Goal: Information Seeking & Learning: Find specific fact

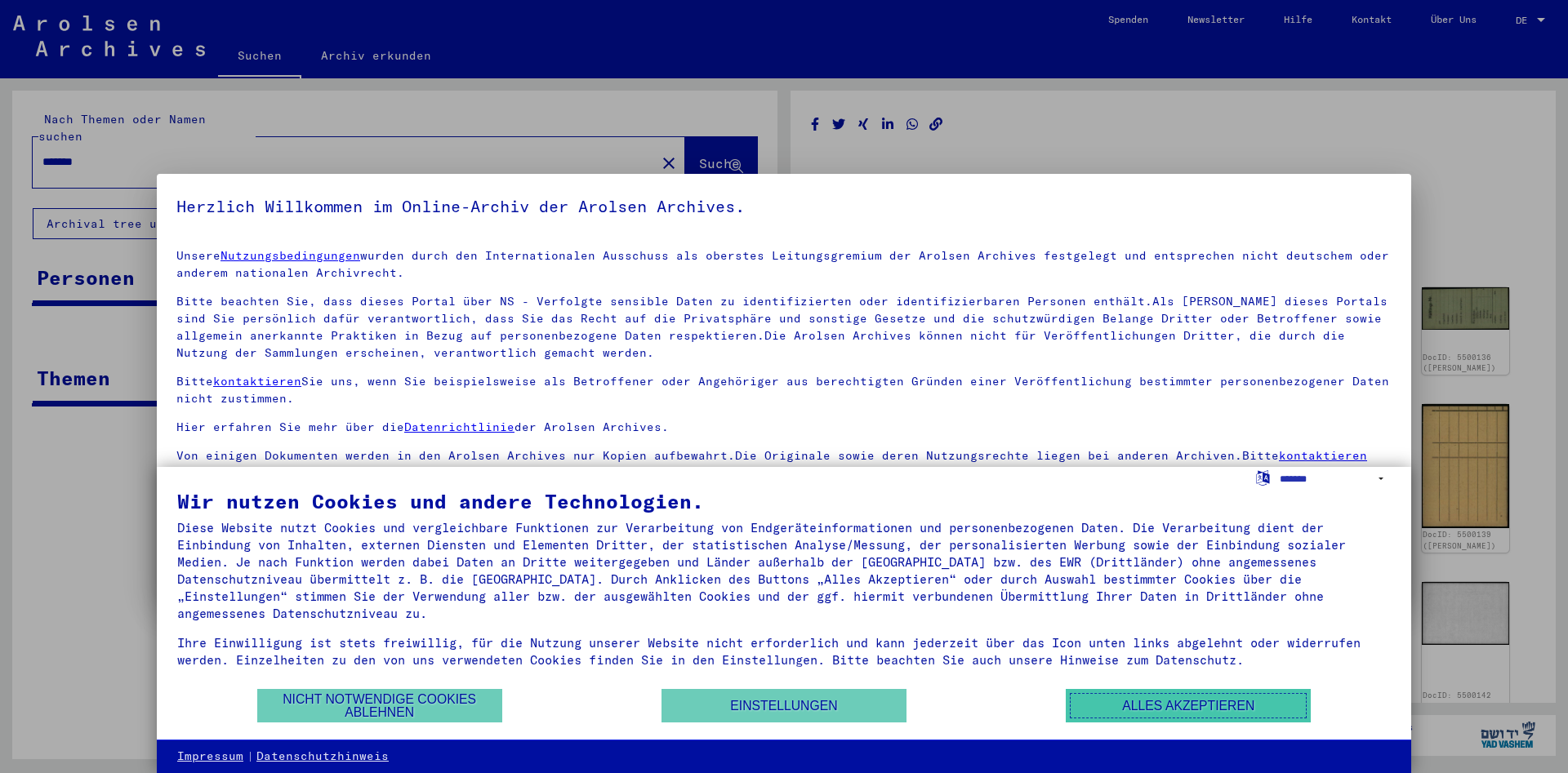
click at [1167, 711] on button "Alles akzeptieren" at bounding box center [1188, 706] width 245 height 34
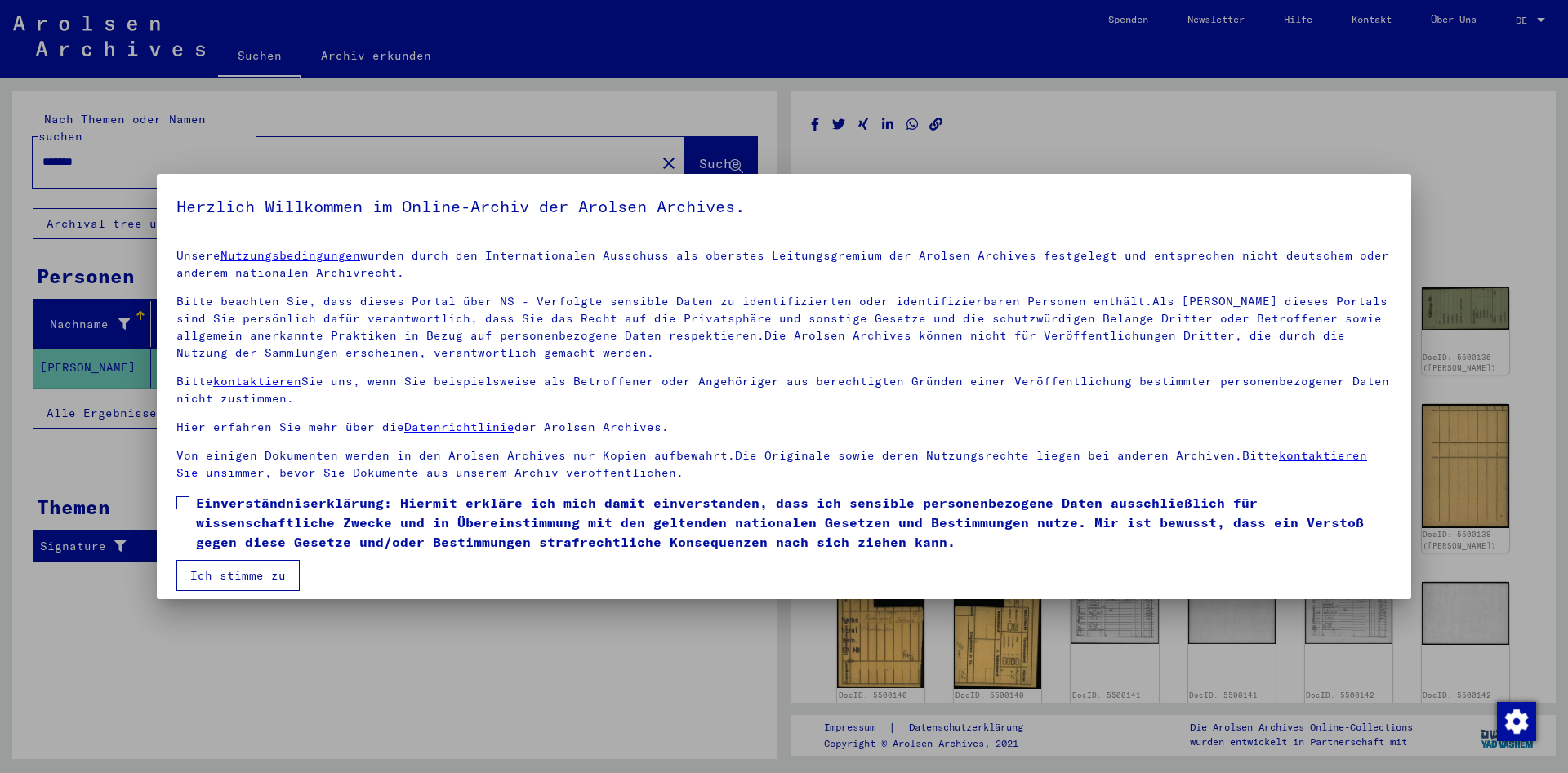
click at [205, 581] on button "Ich stimme zu" at bounding box center [238, 575] width 123 height 31
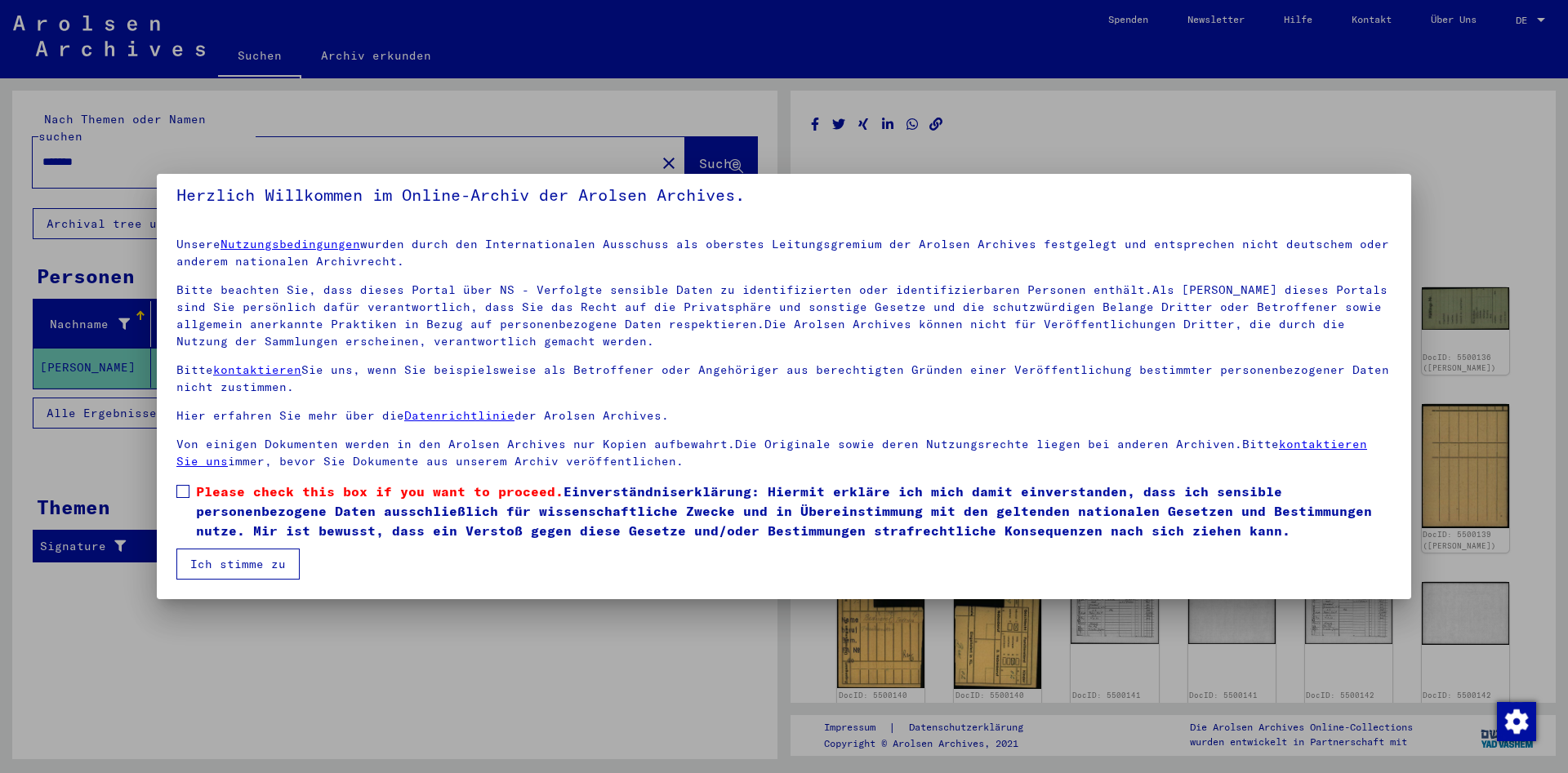
click at [182, 495] on span at bounding box center [183, 491] width 13 height 13
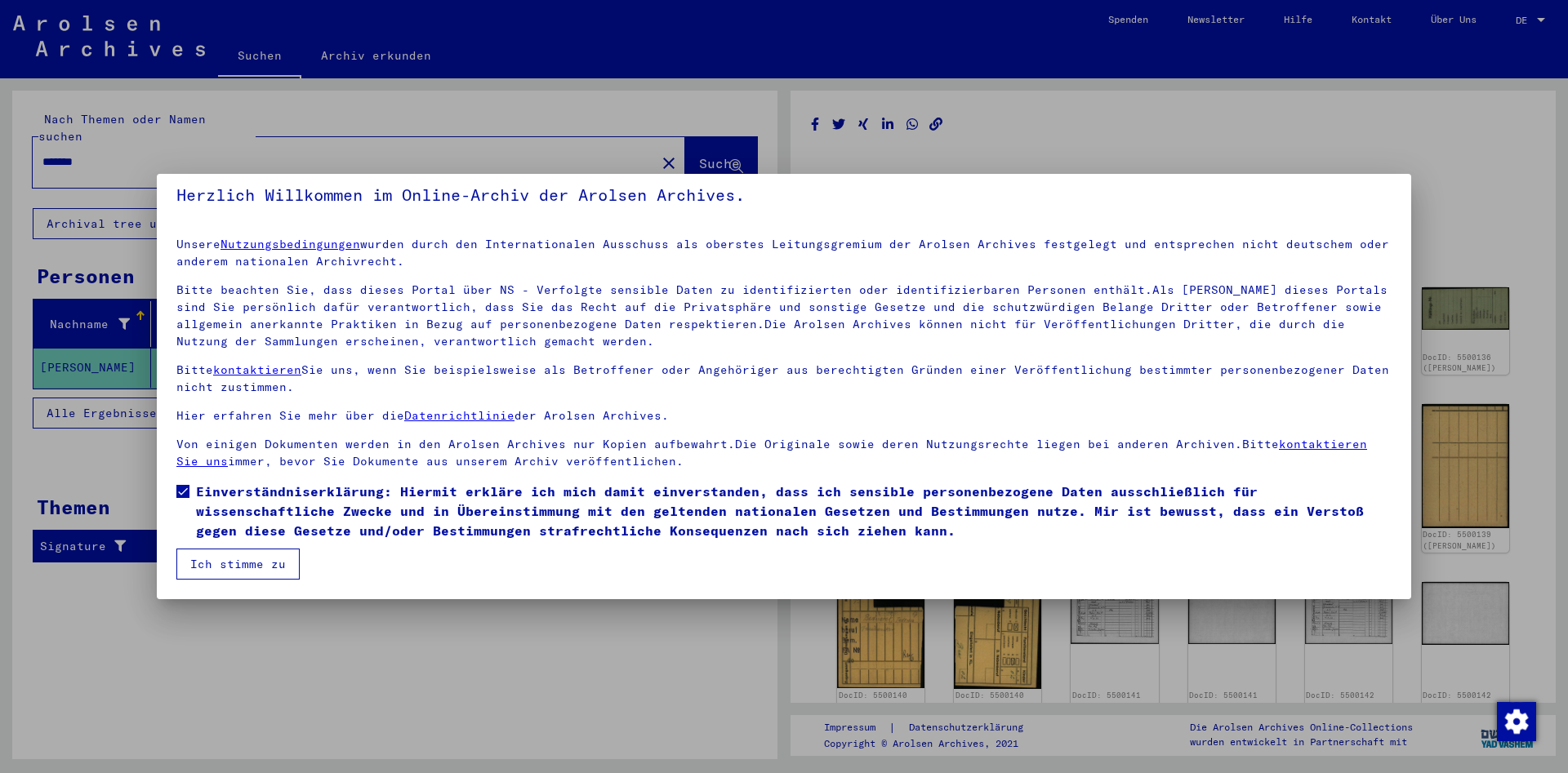
click at [224, 572] on button "Ich stimme zu" at bounding box center [238, 563] width 123 height 31
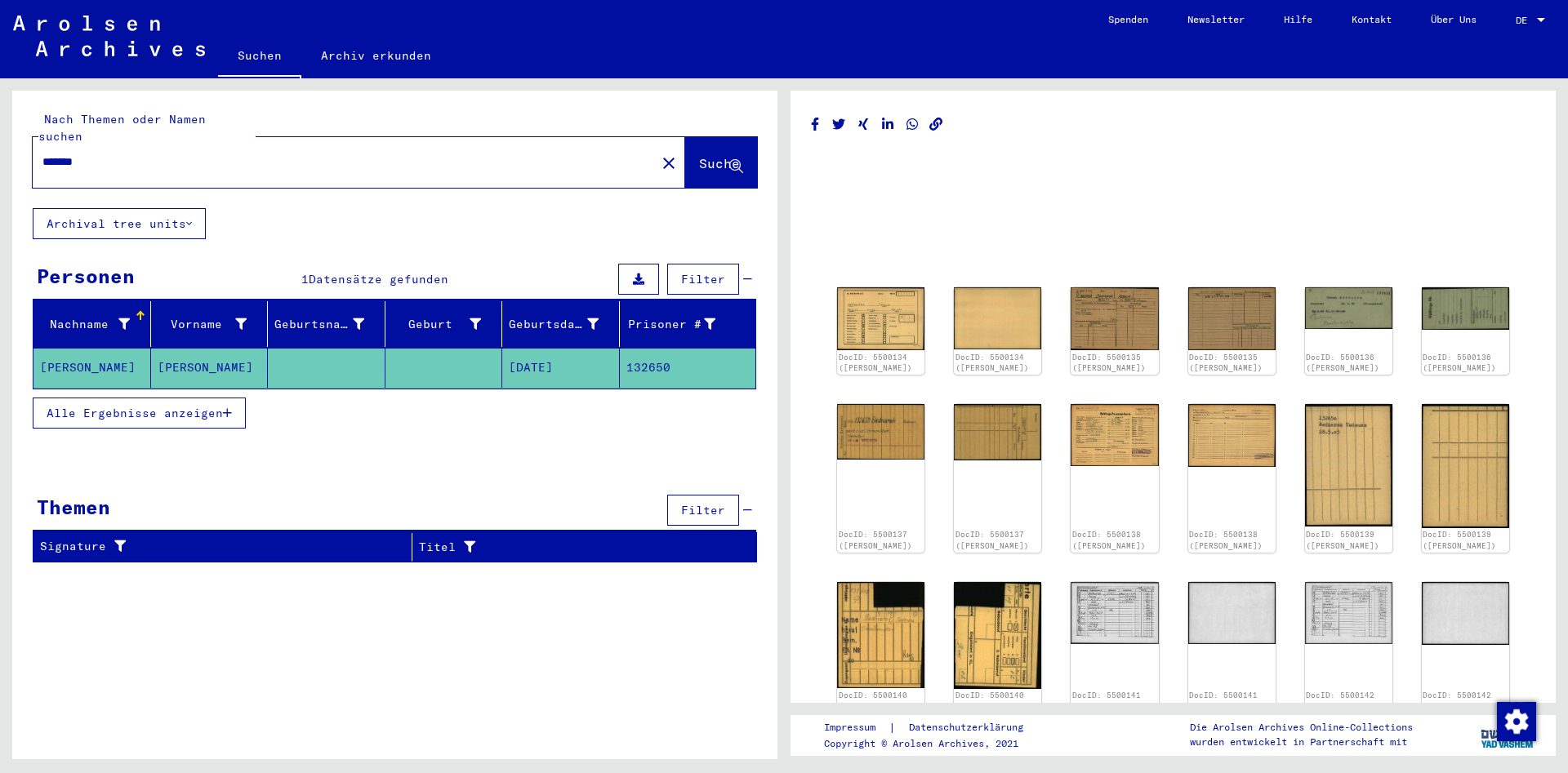
drag, startPoint x: 109, startPoint y: 145, endPoint x: 0, endPoint y: 145, distance: 109.0
click at [43, 153] on input "*******" at bounding box center [344, 161] width 604 height 17
click at [699, 155] on span "Suche" at bounding box center [720, 163] width 41 height 16
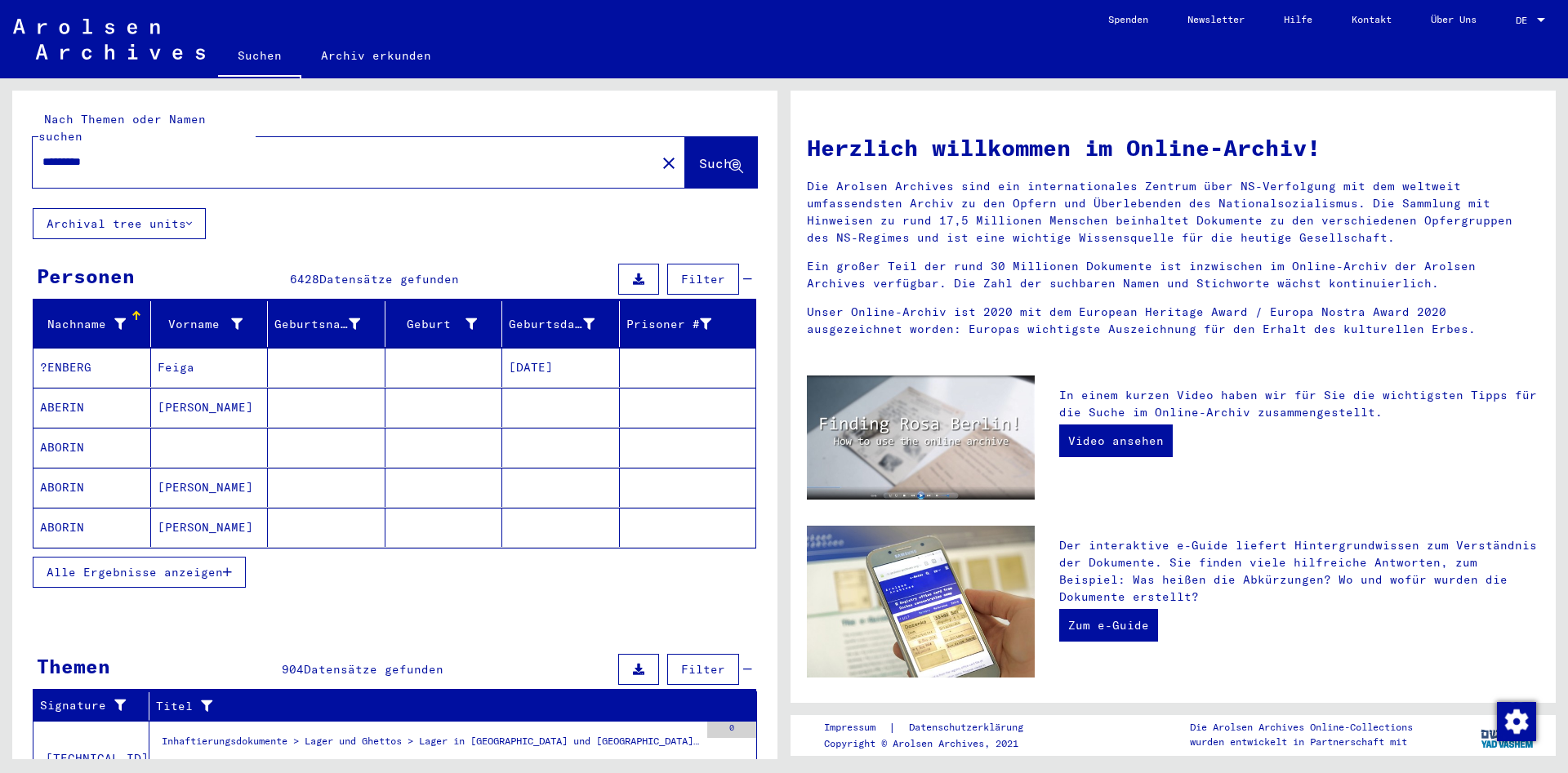
click at [112, 153] on input "*********" at bounding box center [340, 161] width 594 height 17
drag, startPoint x: 112, startPoint y: 144, endPoint x: 0, endPoint y: 145, distance: 112.0
click at [43, 153] on input "*********" at bounding box center [340, 161] width 594 height 17
drag, startPoint x: 143, startPoint y: 148, endPoint x: 8, endPoint y: 145, distance: 135.0
click at [43, 153] on input "*********" at bounding box center [340, 161] width 594 height 17
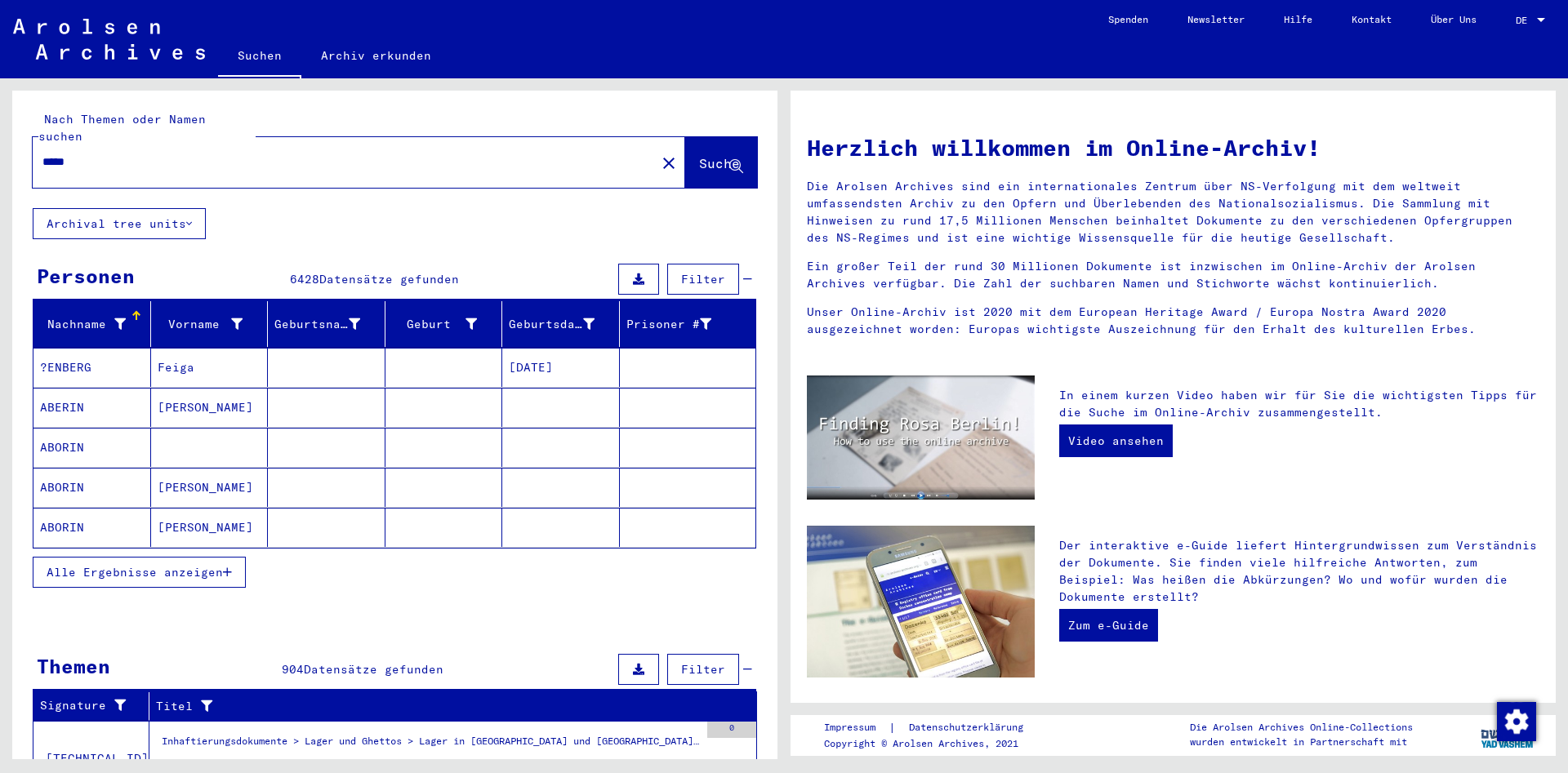
type input "*****"
click at [699, 155] on span "Suche" at bounding box center [720, 163] width 41 height 16
click at [188, 565] on span "Alle Ergebnisse anzeigen" at bounding box center [135, 572] width 177 height 14
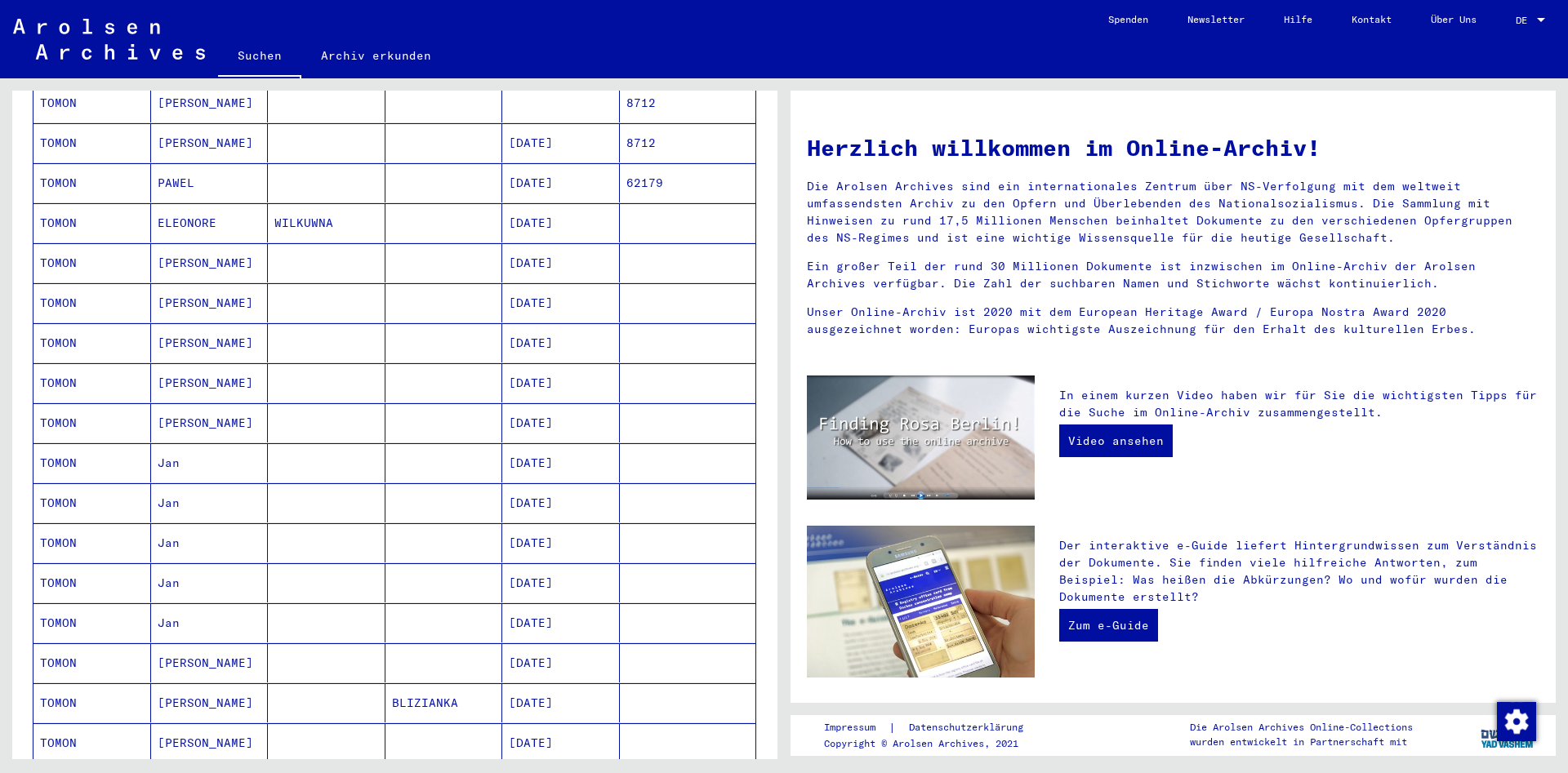
scroll to position [617, 0]
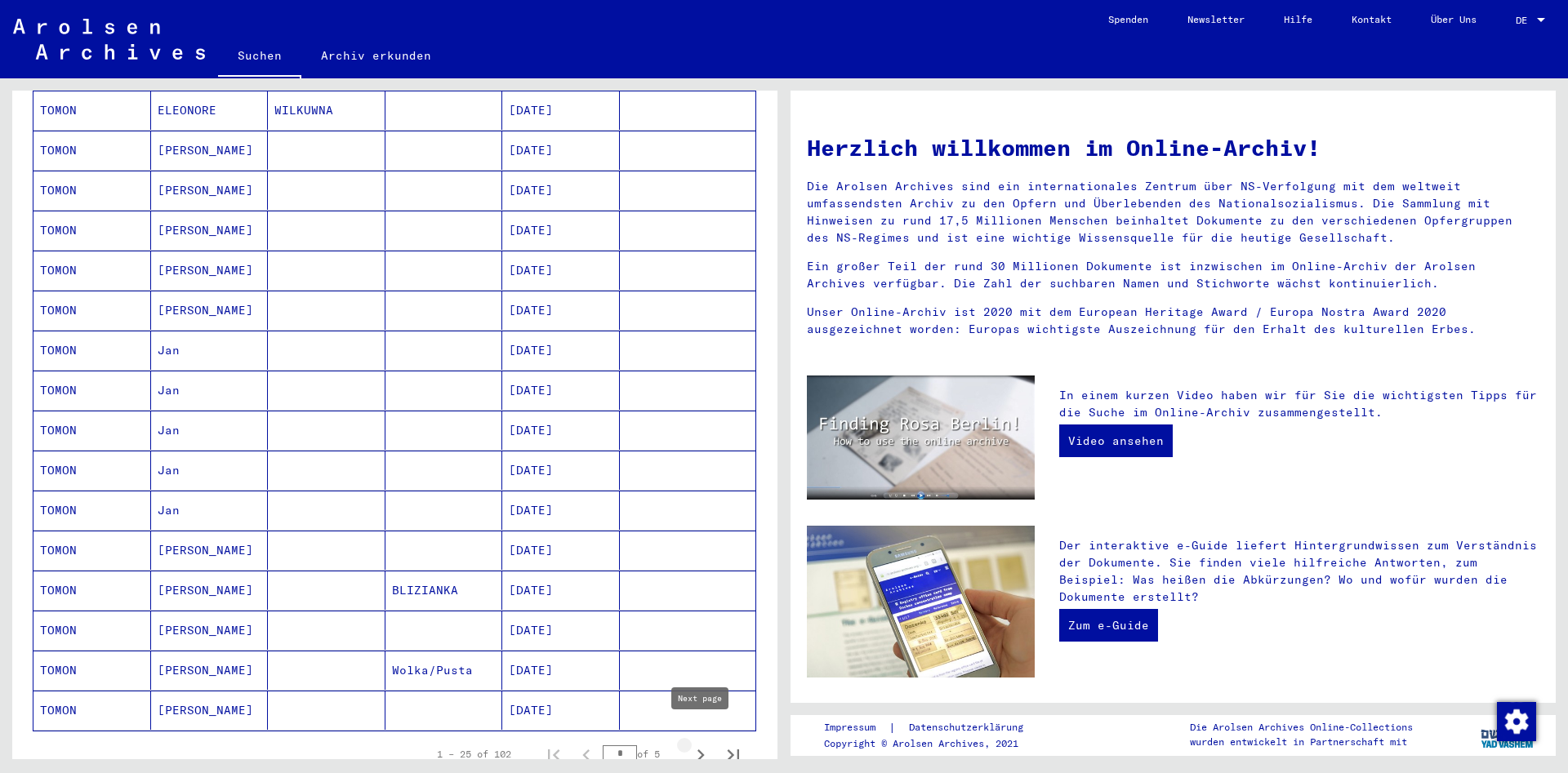
click at [697, 744] on icon "Next page" at bounding box center [701, 755] width 23 height 23
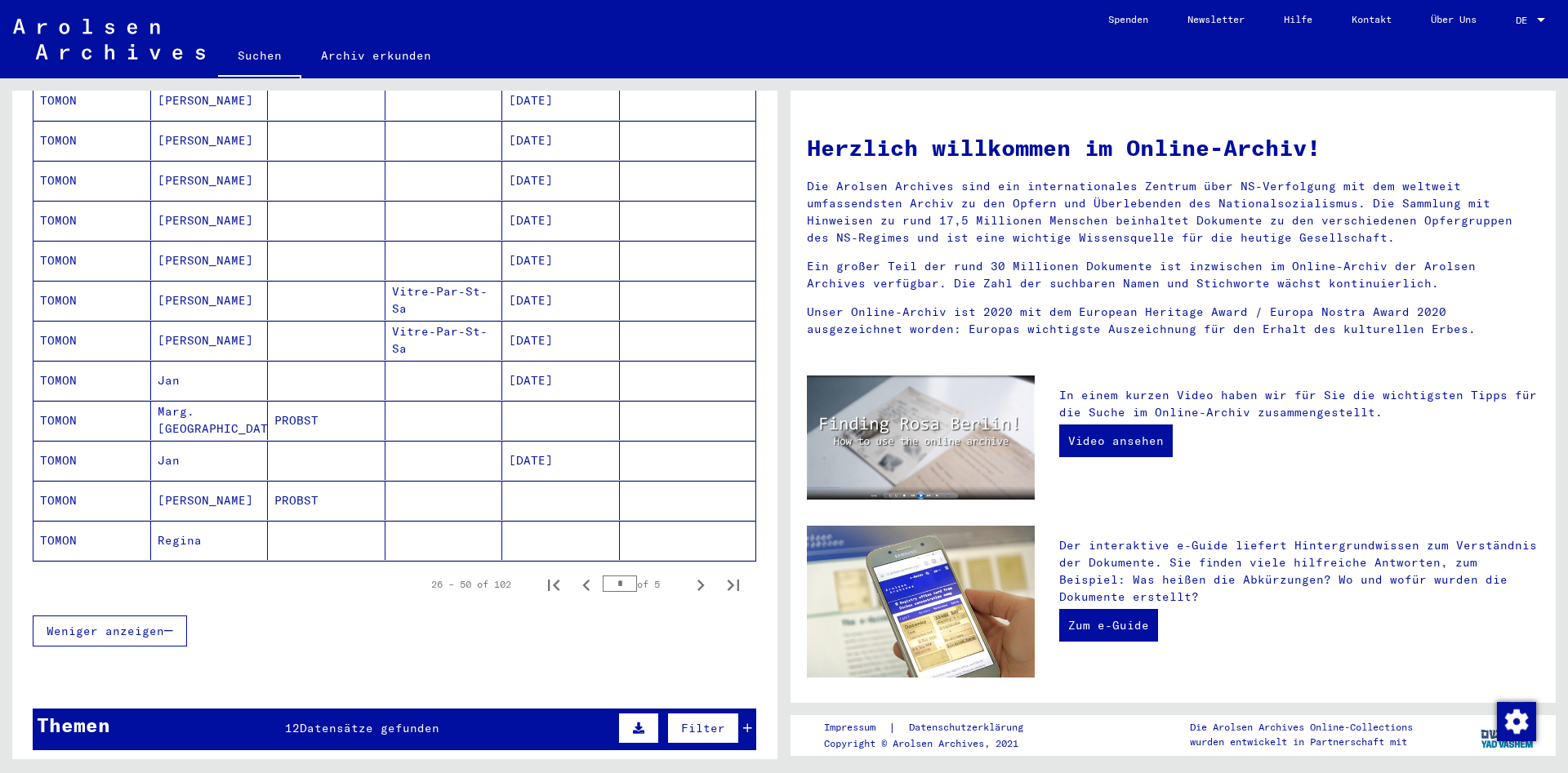
scroll to position [794, 0]
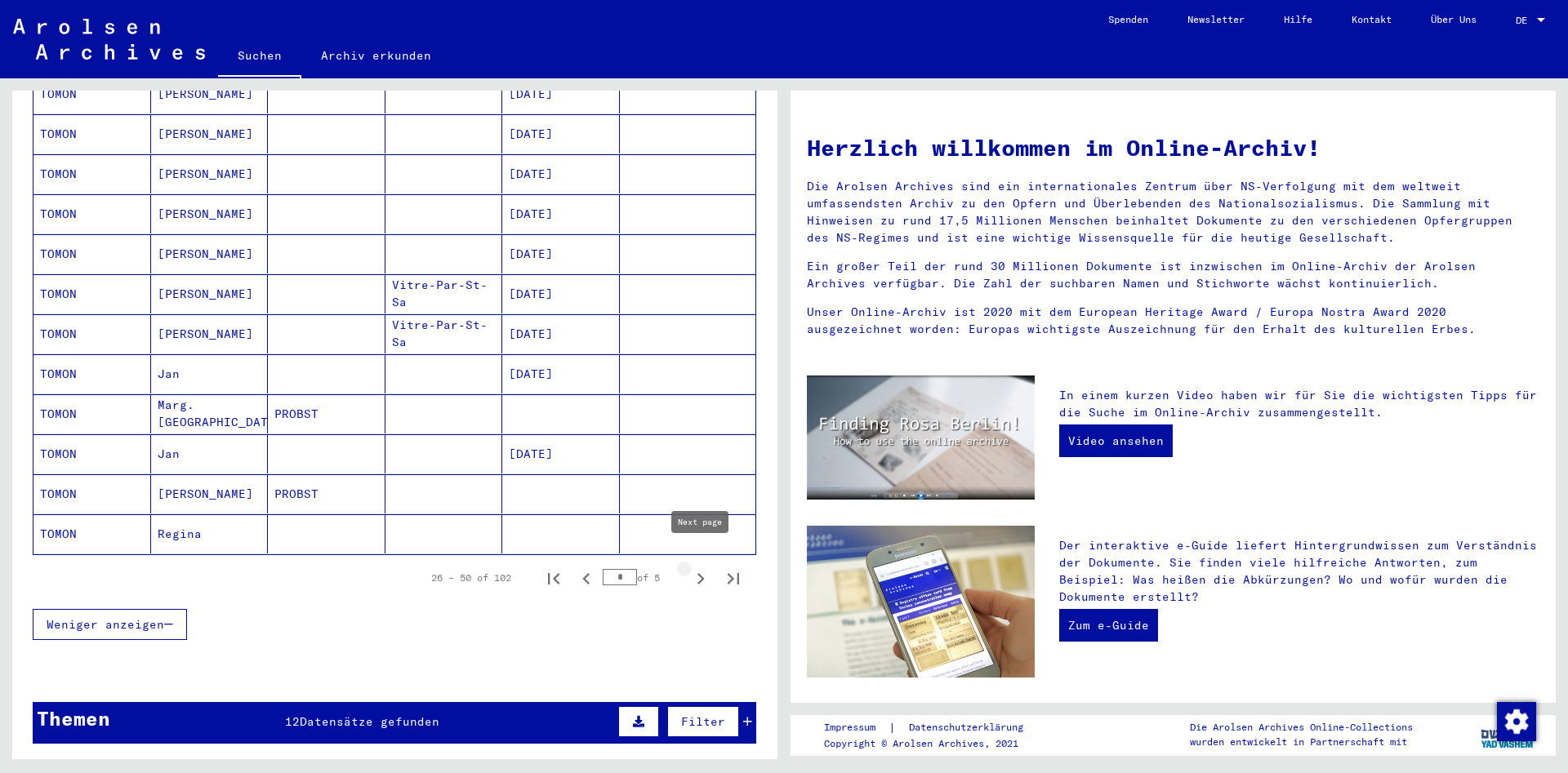
click at [703, 573] on icon "Next page" at bounding box center [701, 579] width 7 height 12
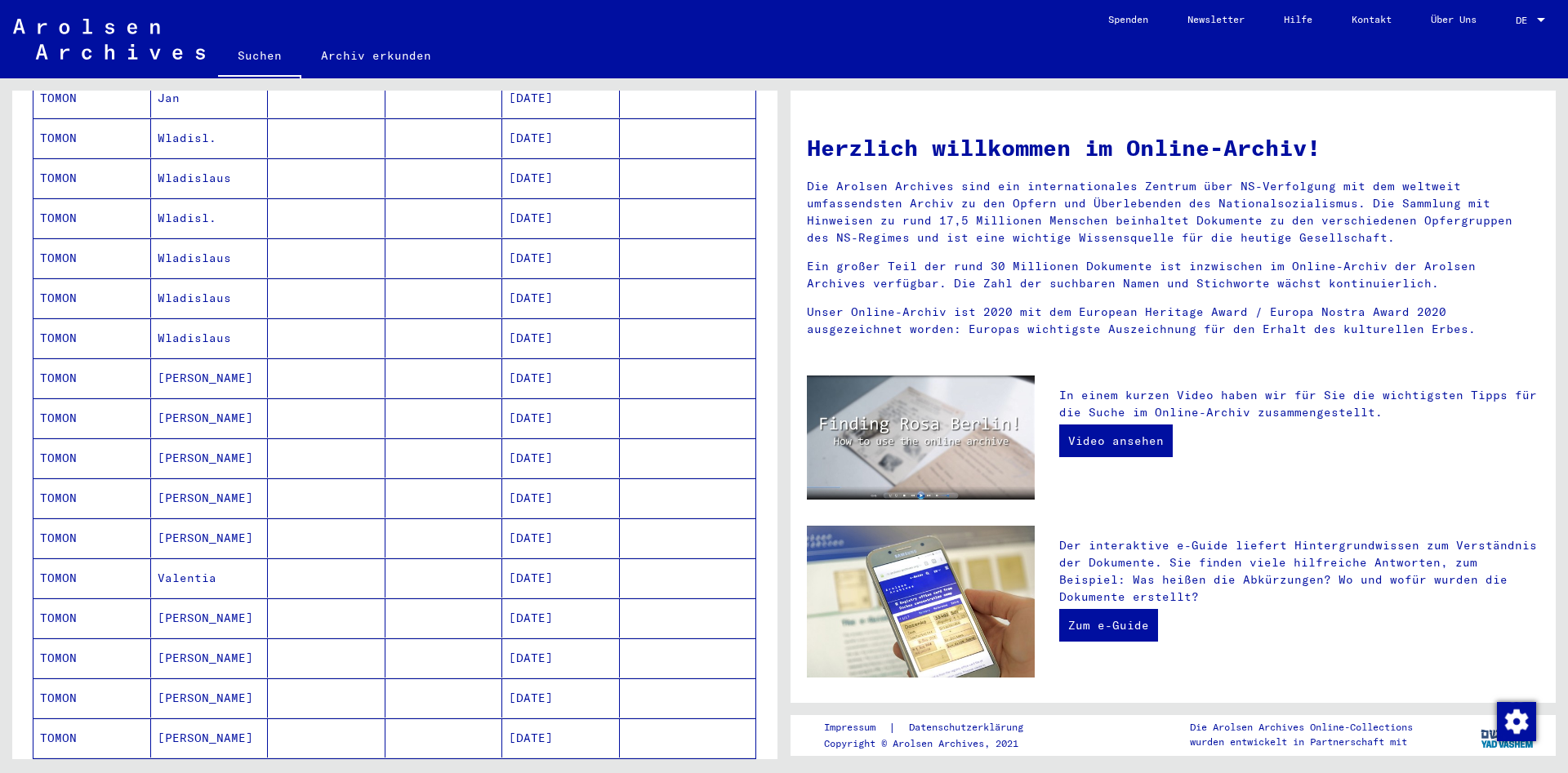
scroll to position [705, 0]
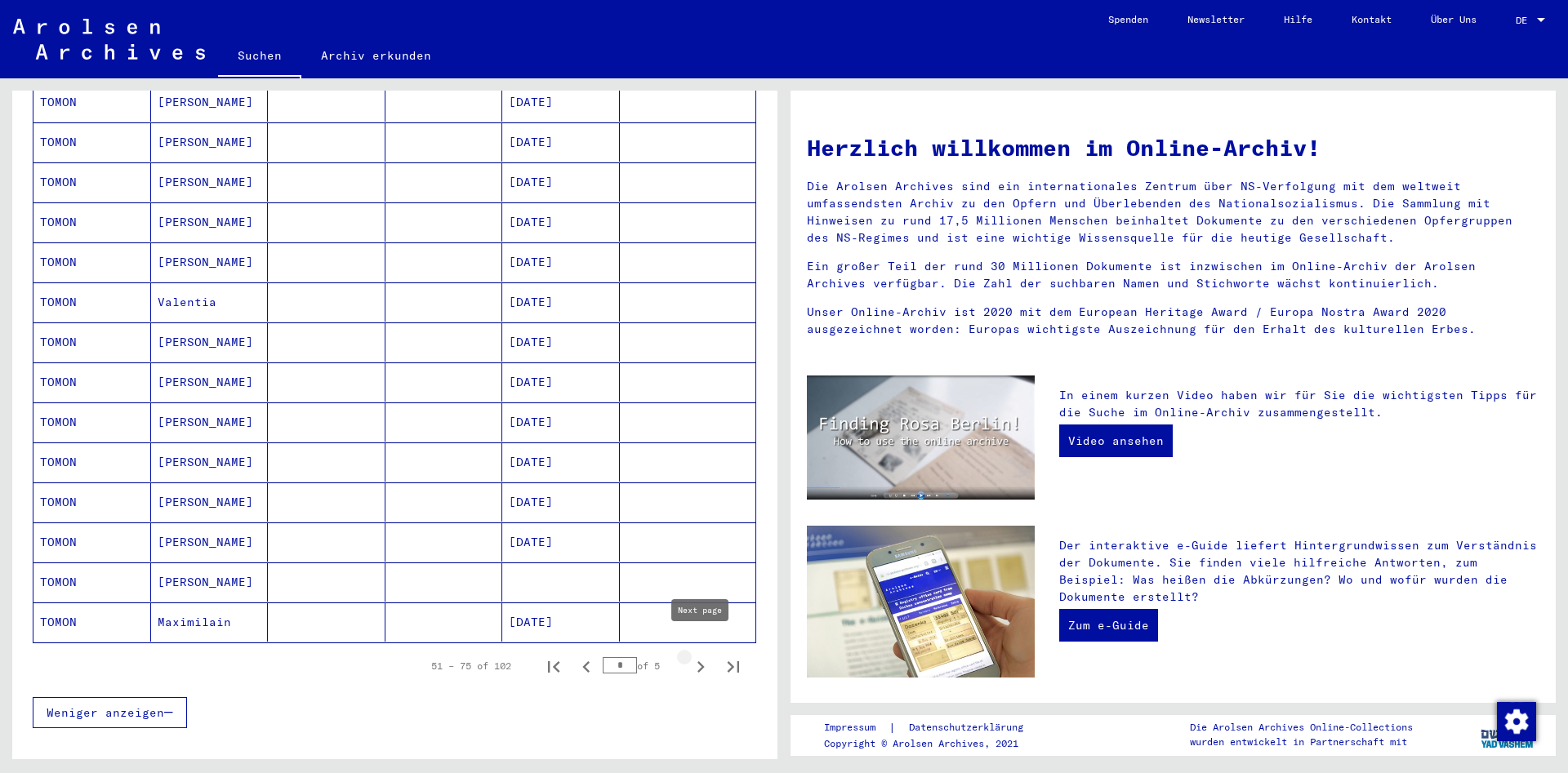
click at [705, 655] on icon "Next page" at bounding box center [701, 667] width 23 height 23
type input "*"
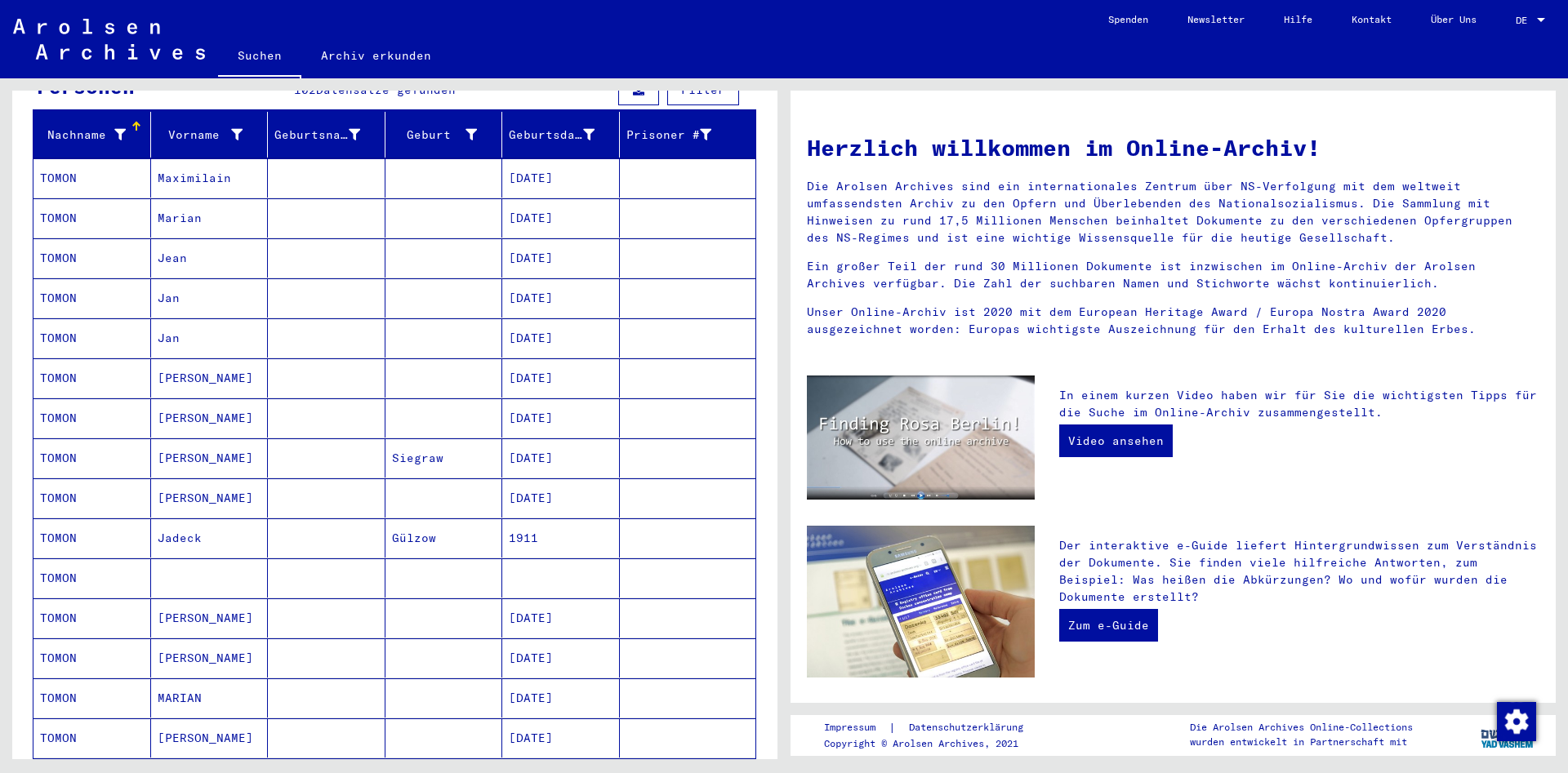
scroll to position [0, 0]
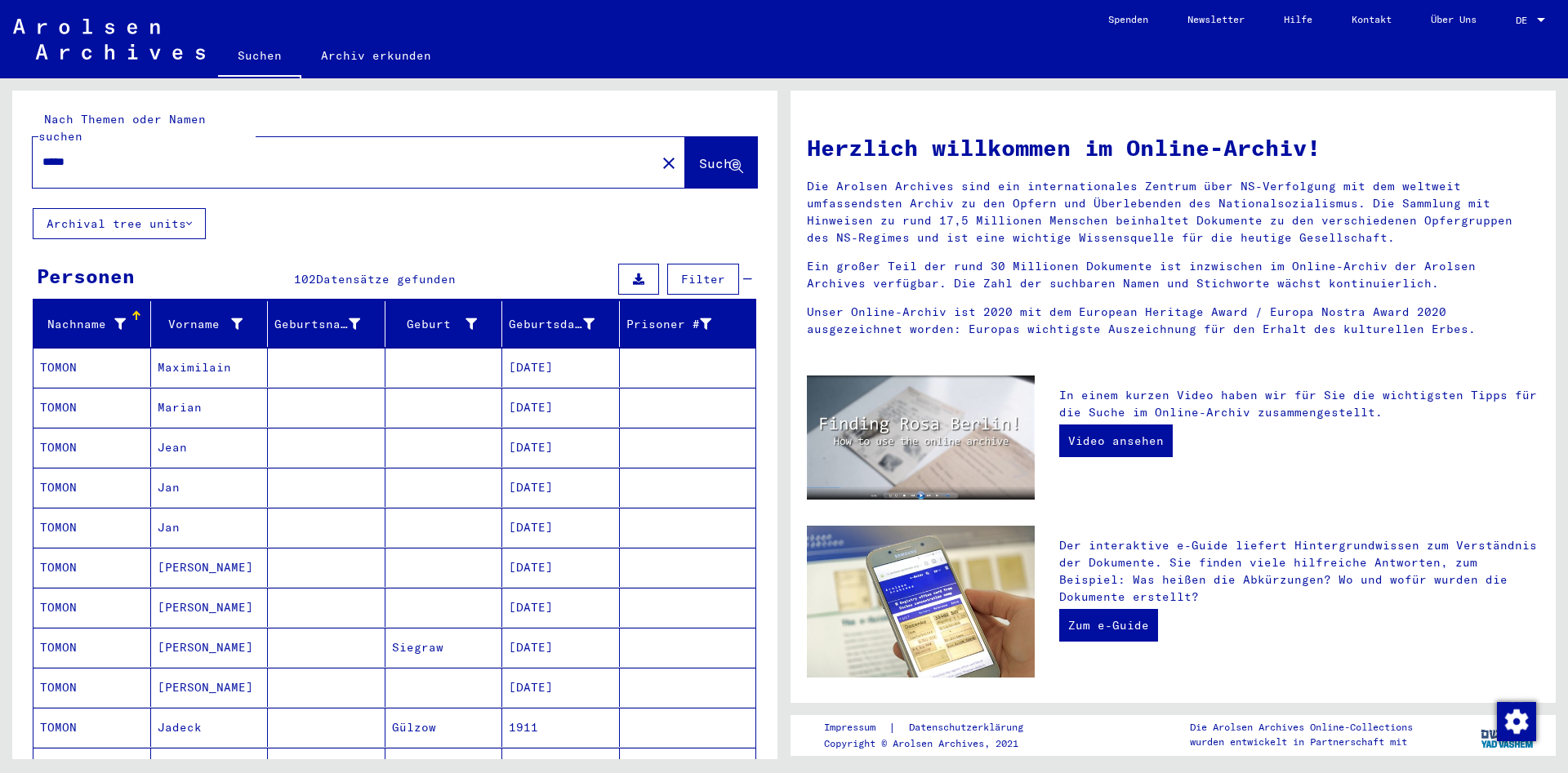
click at [155, 154] on div "*****" at bounding box center [334, 161] width 604 height 37
click at [108, 153] on input "*****" at bounding box center [340, 161] width 594 height 17
type input "**********"
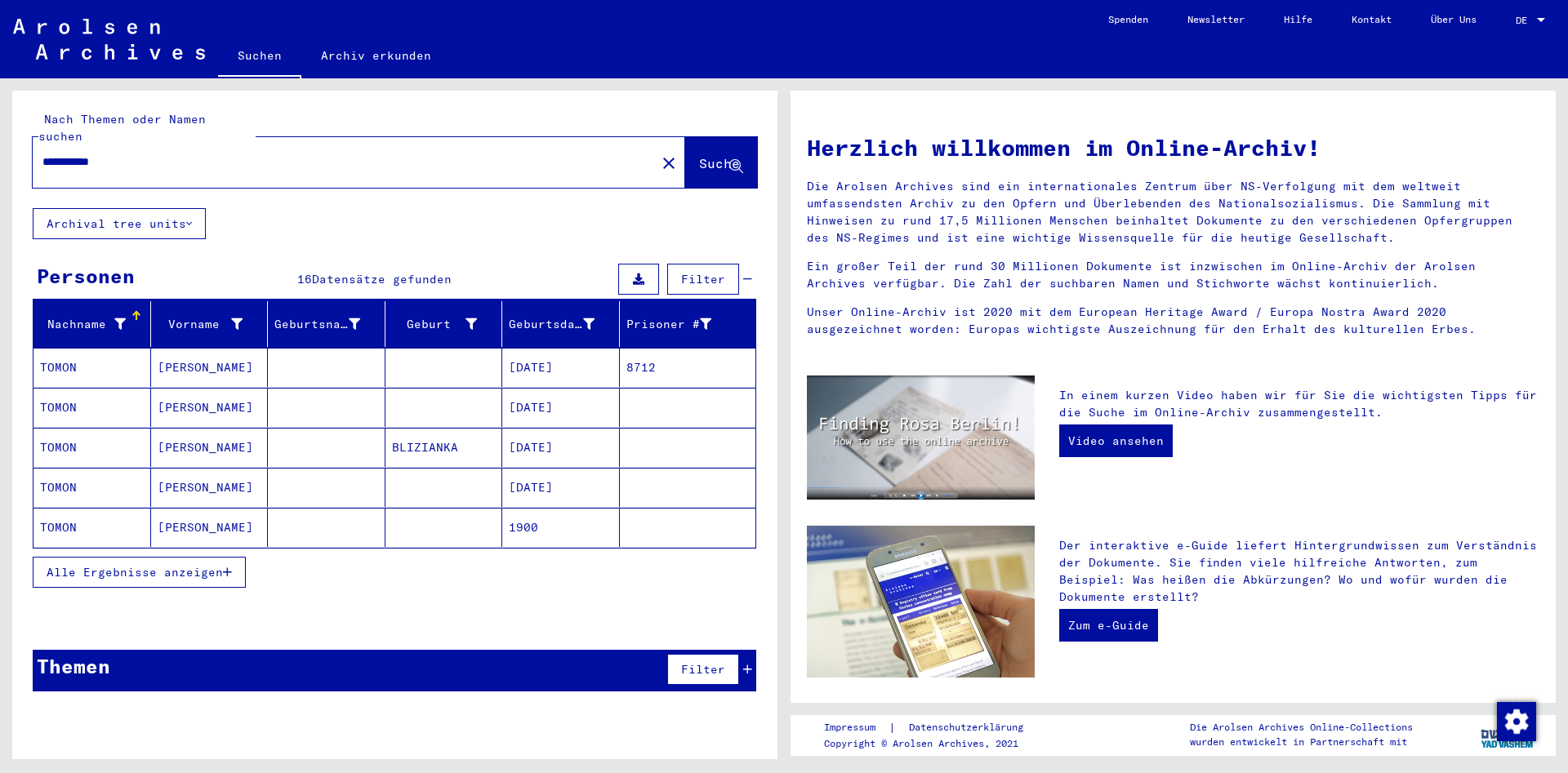
click at [521, 348] on mat-cell "[DATE]" at bounding box center [561, 367] width 118 height 39
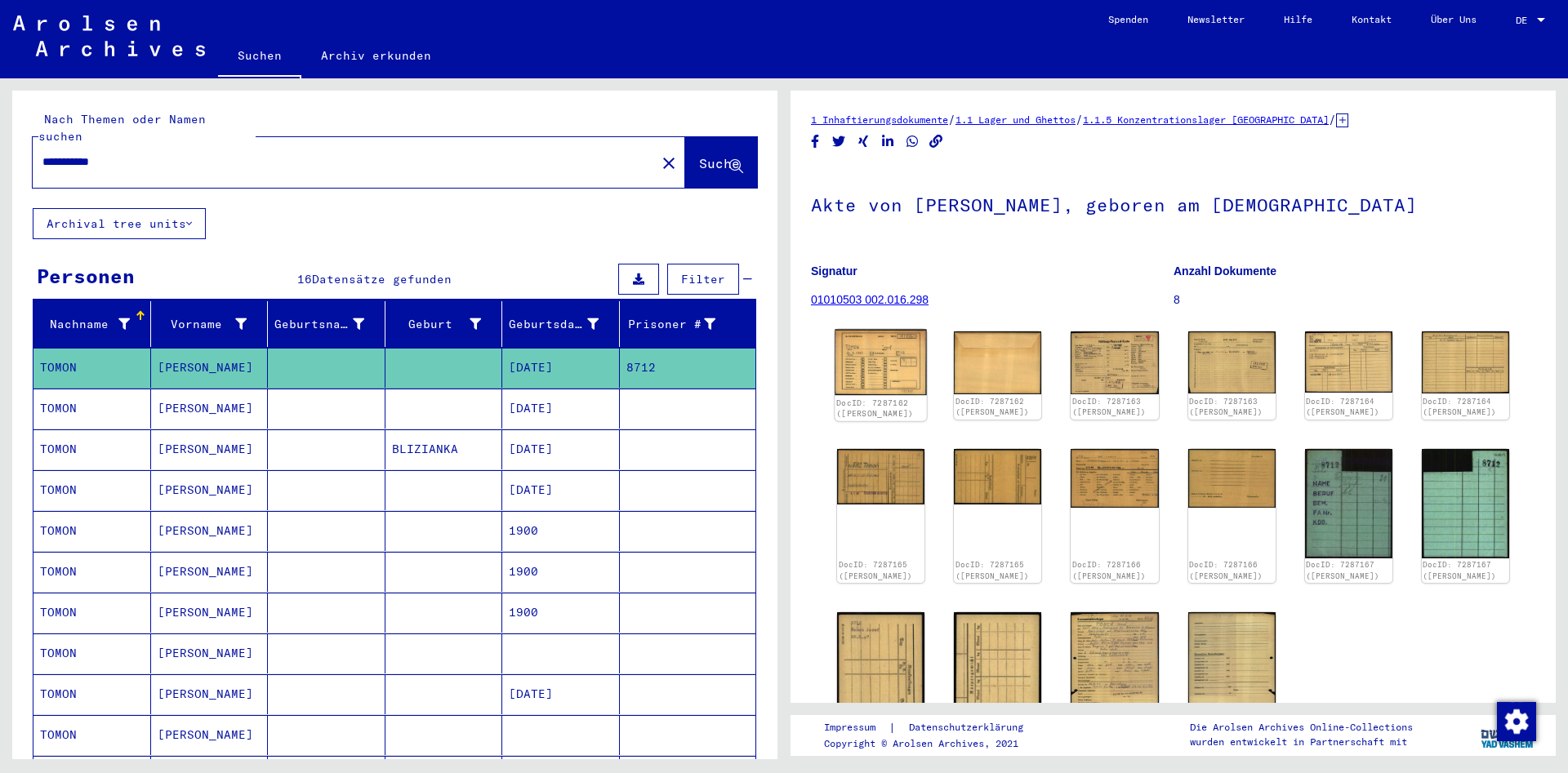
click at [873, 366] on img at bounding box center [880, 363] width 92 height 66
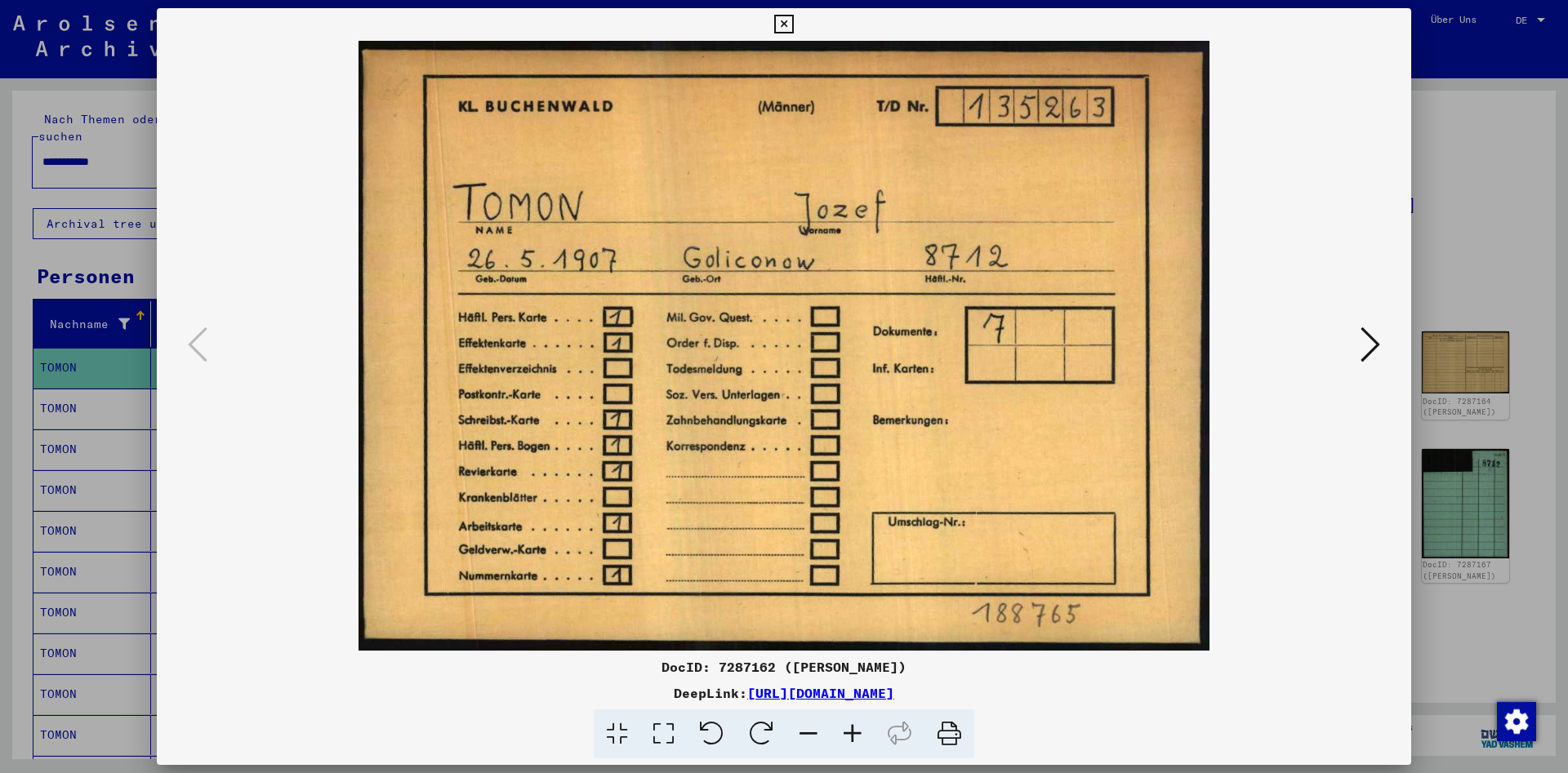
click at [1366, 357] on icon at bounding box center [1371, 344] width 20 height 39
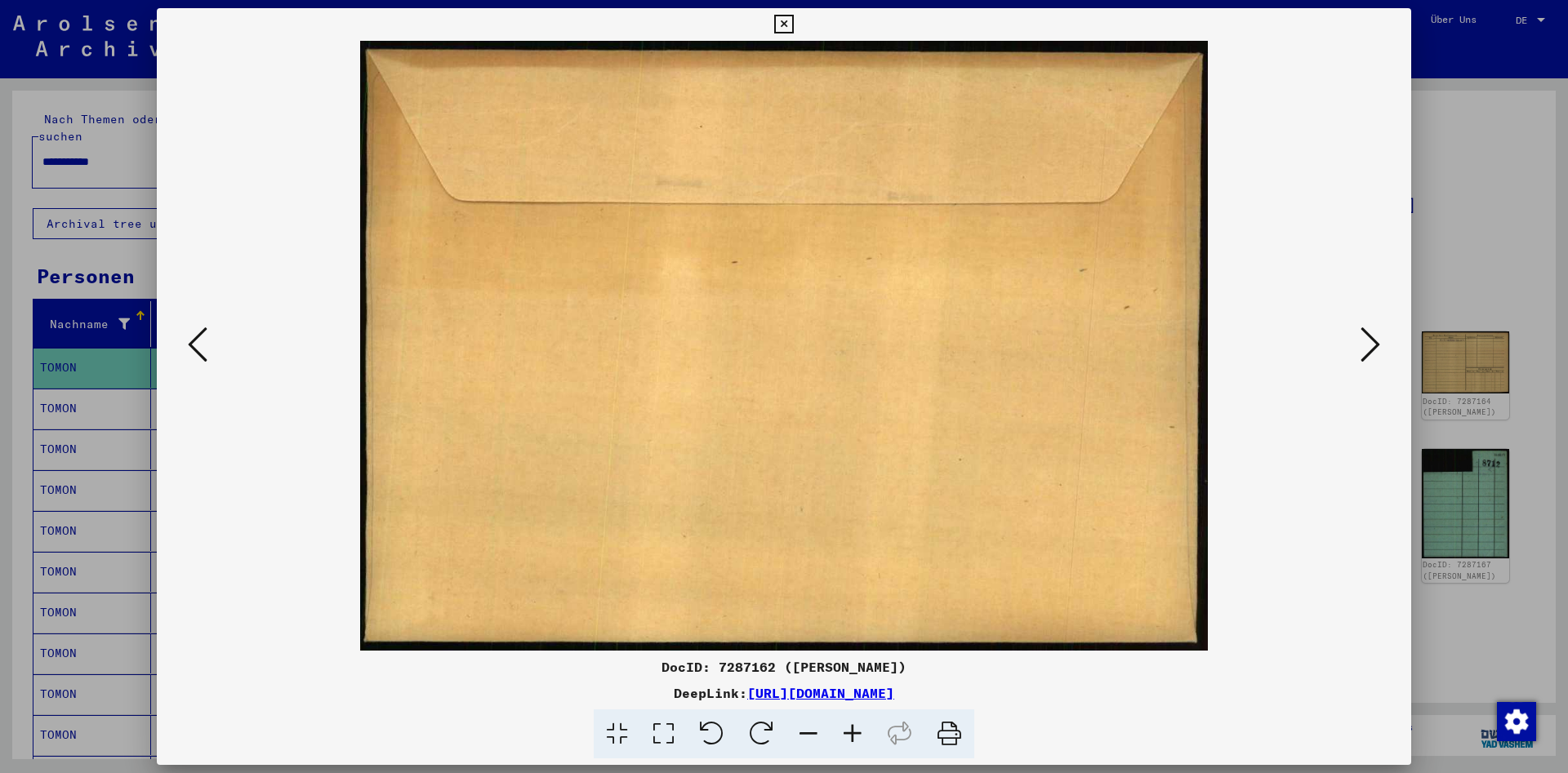
click at [1366, 357] on icon at bounding box center [1371, 344] width 20 height 39
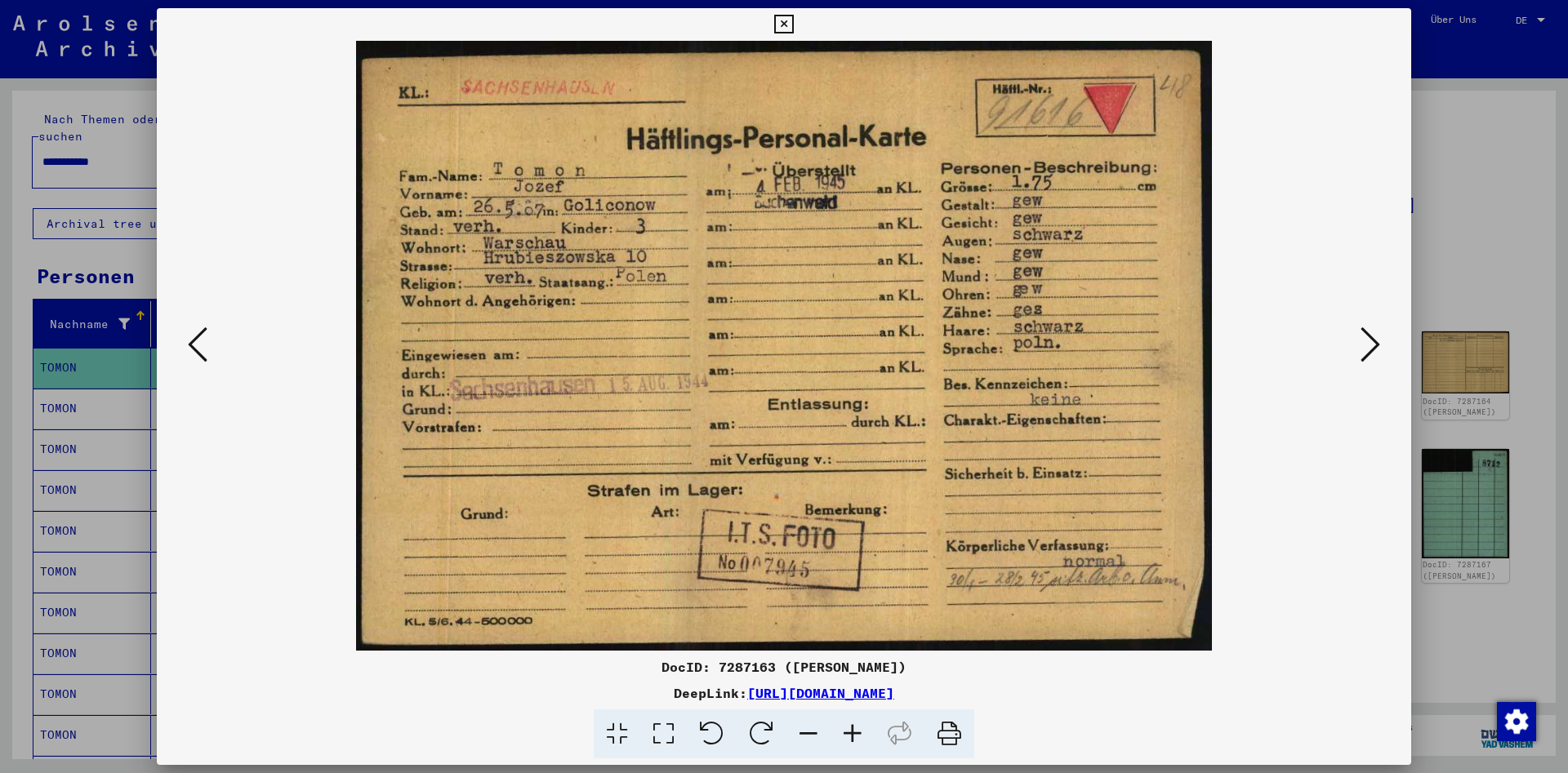
click at [1370, 342] on icon at bounding box center [1371, 344] width 20 height 39
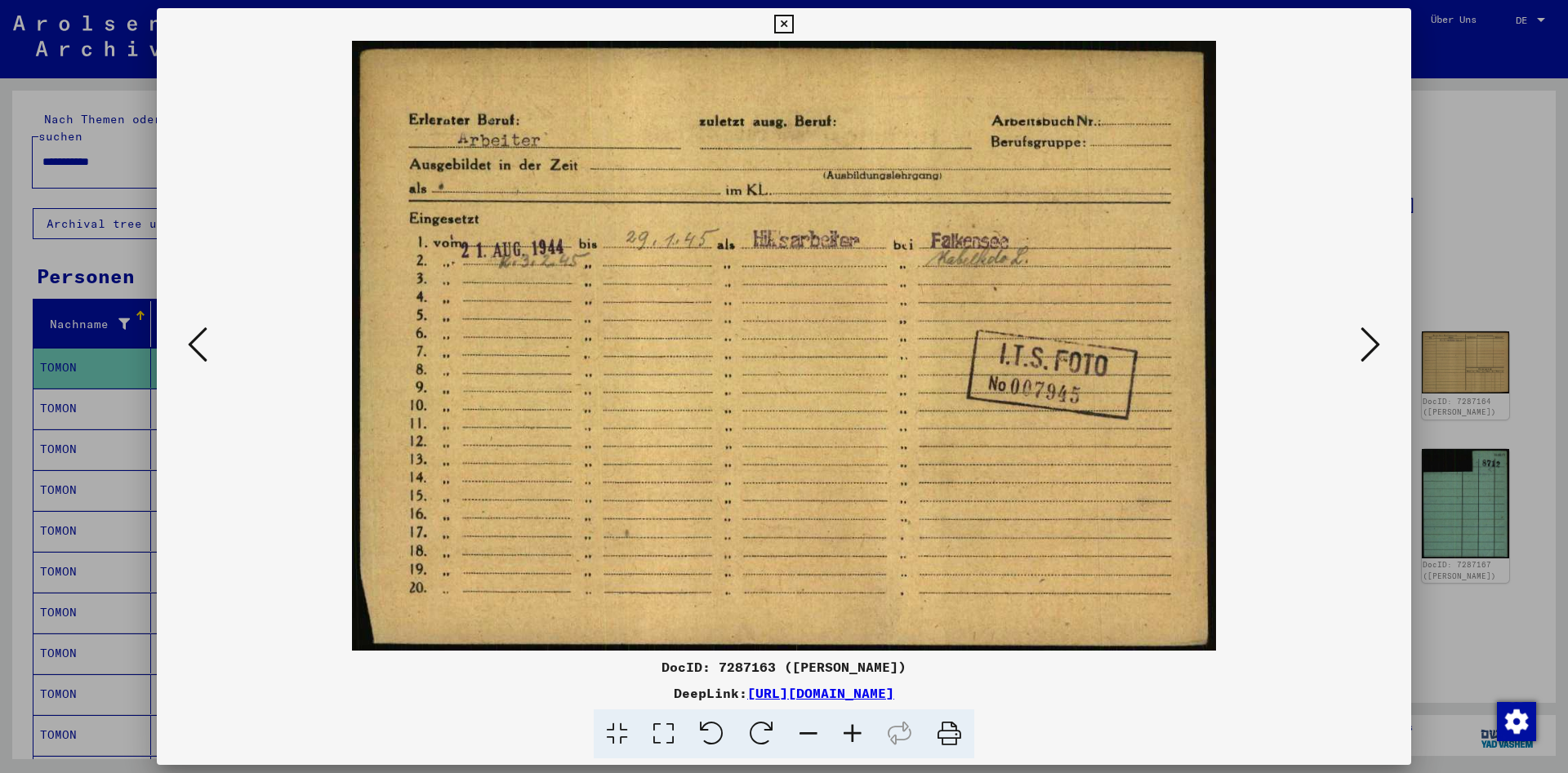
click at [1370, 342] on icon at bounding box center [1371, 344] width 20 height 39
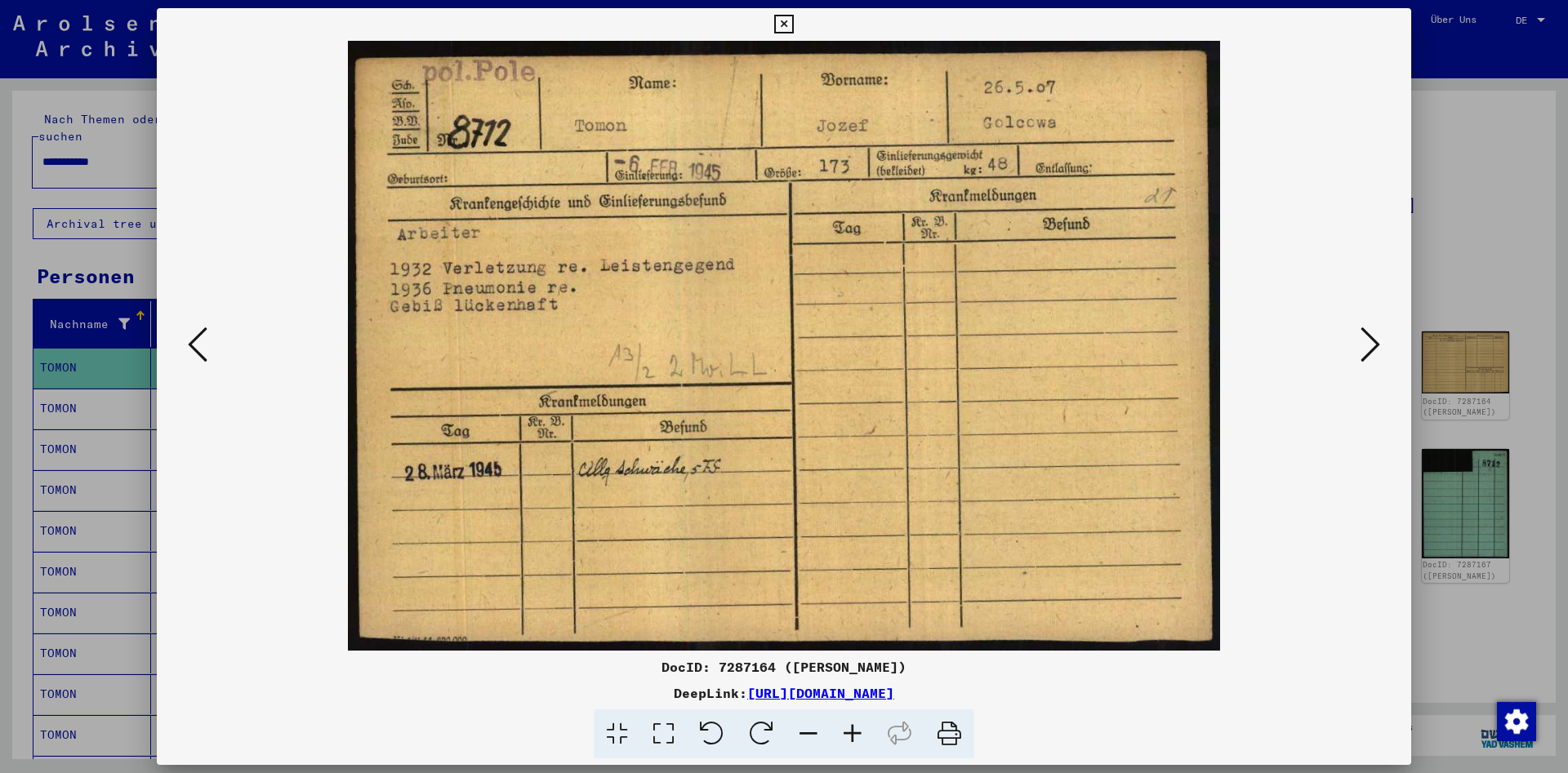
click at [1370, 342] on icon at bounding box center [1371, 344] width 20 height 39
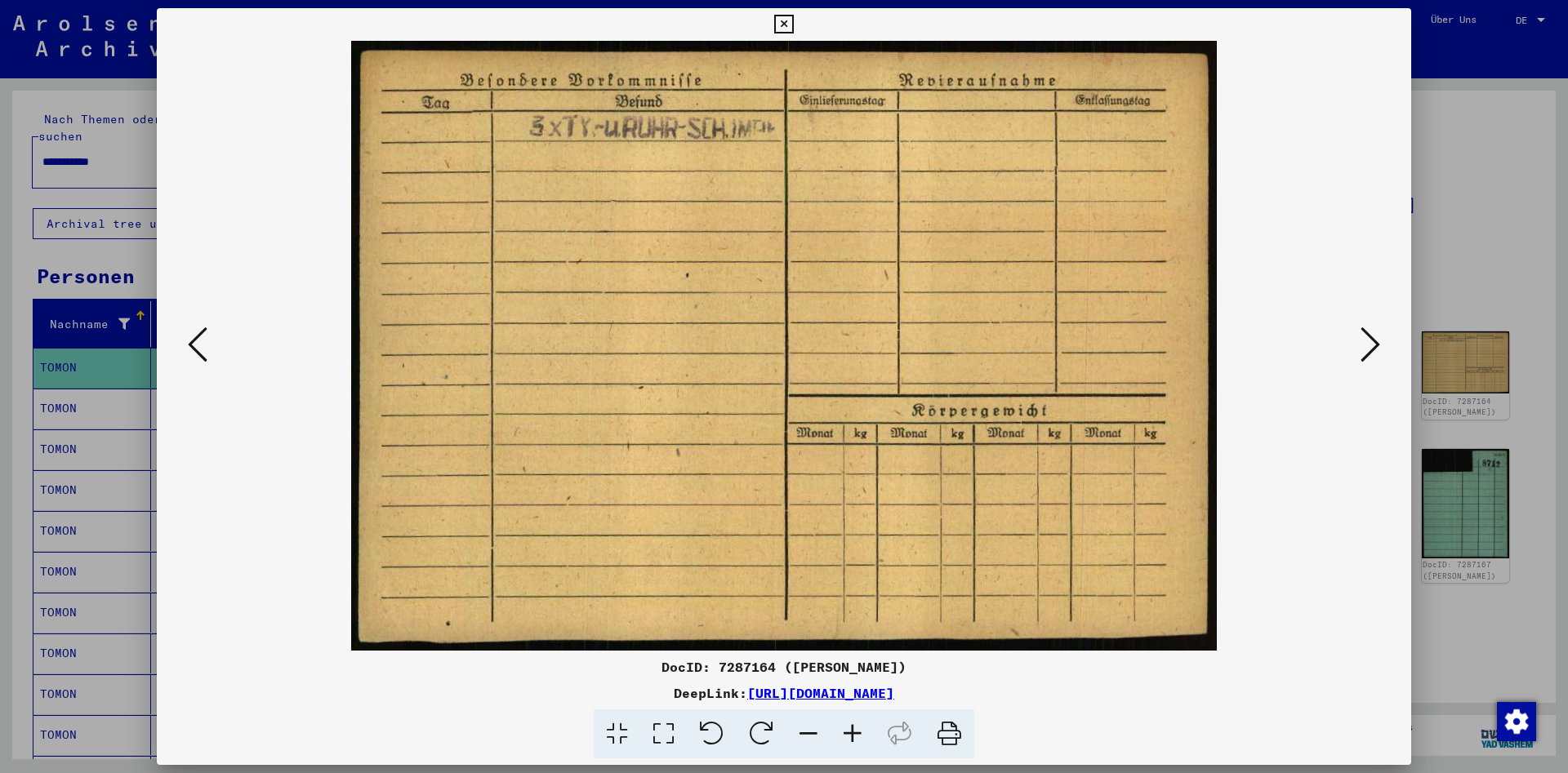
click at [1370, 342] on icon at bounding box center [1371, 344] width 20 height 39
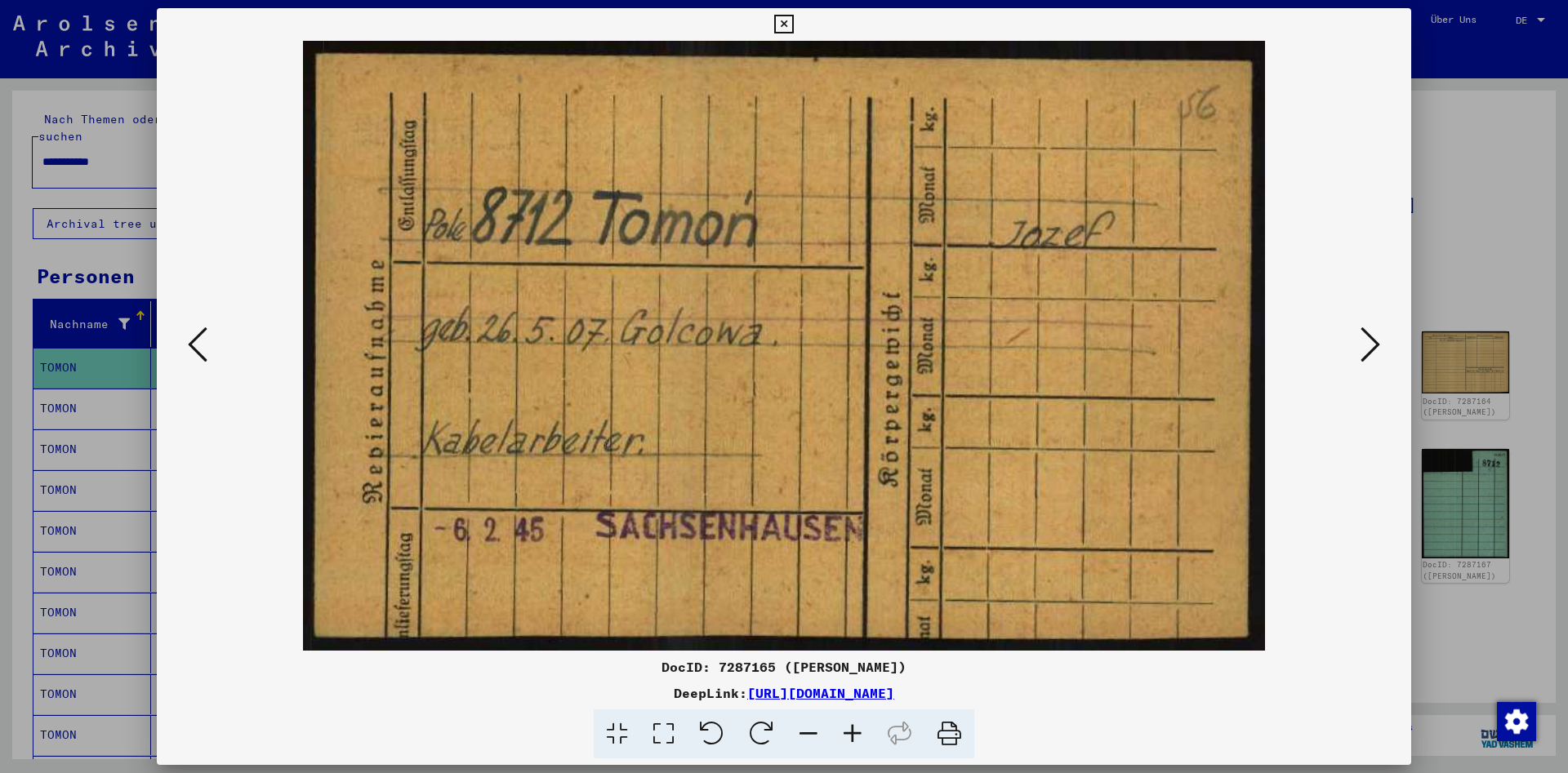
click at [1370, 342] on icon at bounding box center [1371, 344] width 20 height 39
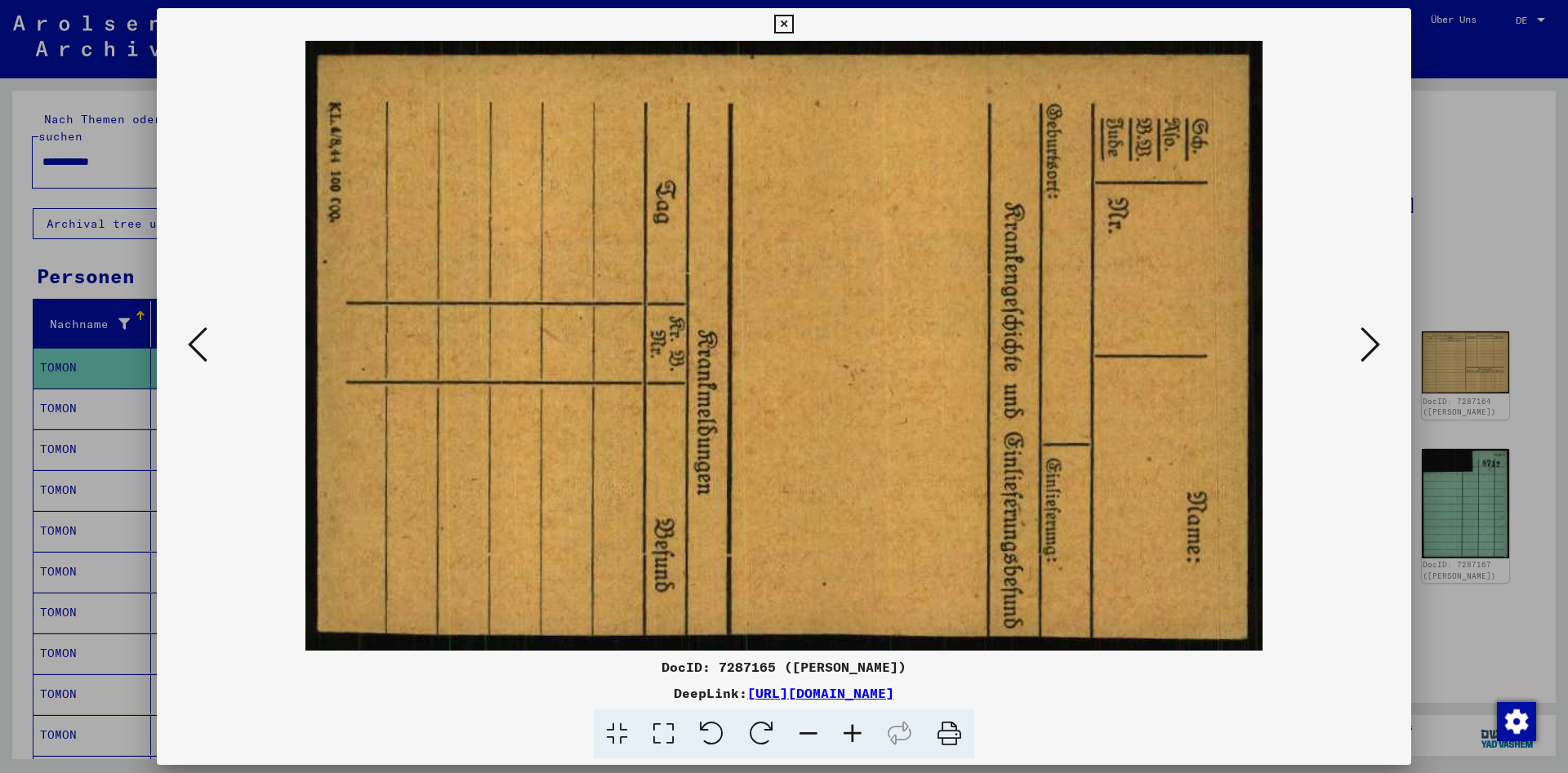
click at [1370, 342] on icon at bounding box center [1371, 344] width 20 height 39
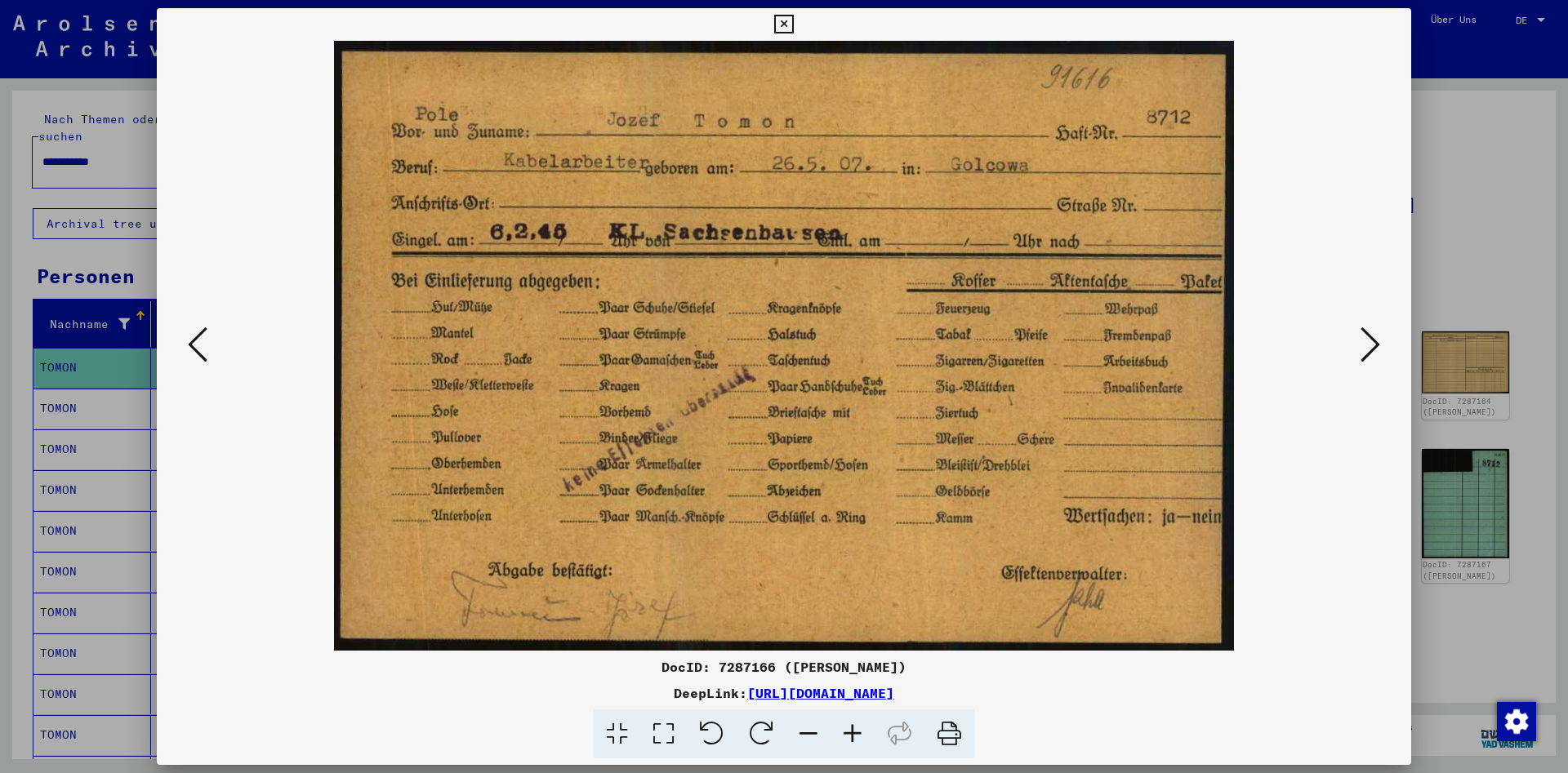
click at [1377, 341] on icon at bounding box center [1371, 344] width 20 height 39
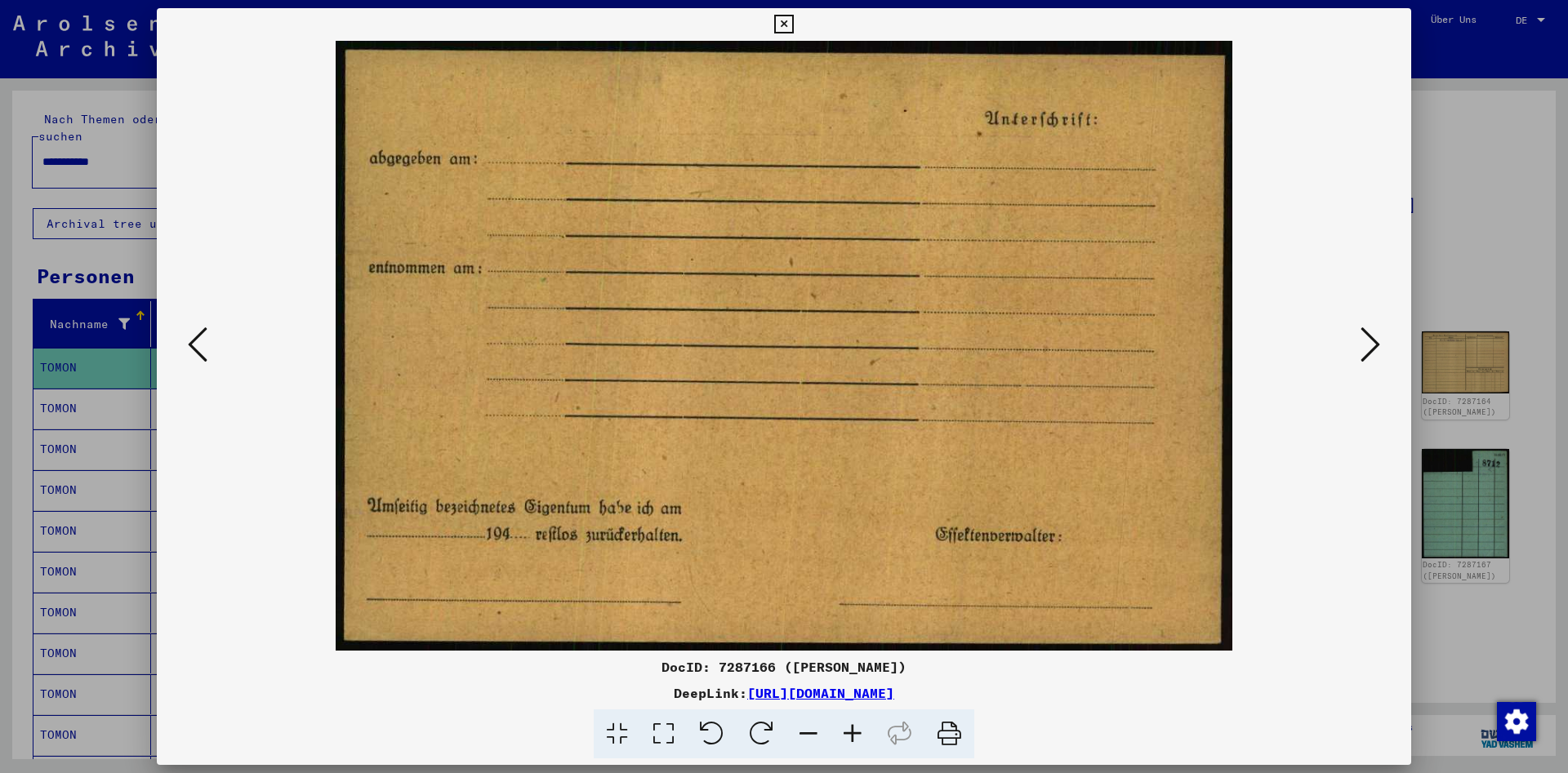
click at [1377, 341] on icon at bounding box center [1371, 344] width 20 height 39
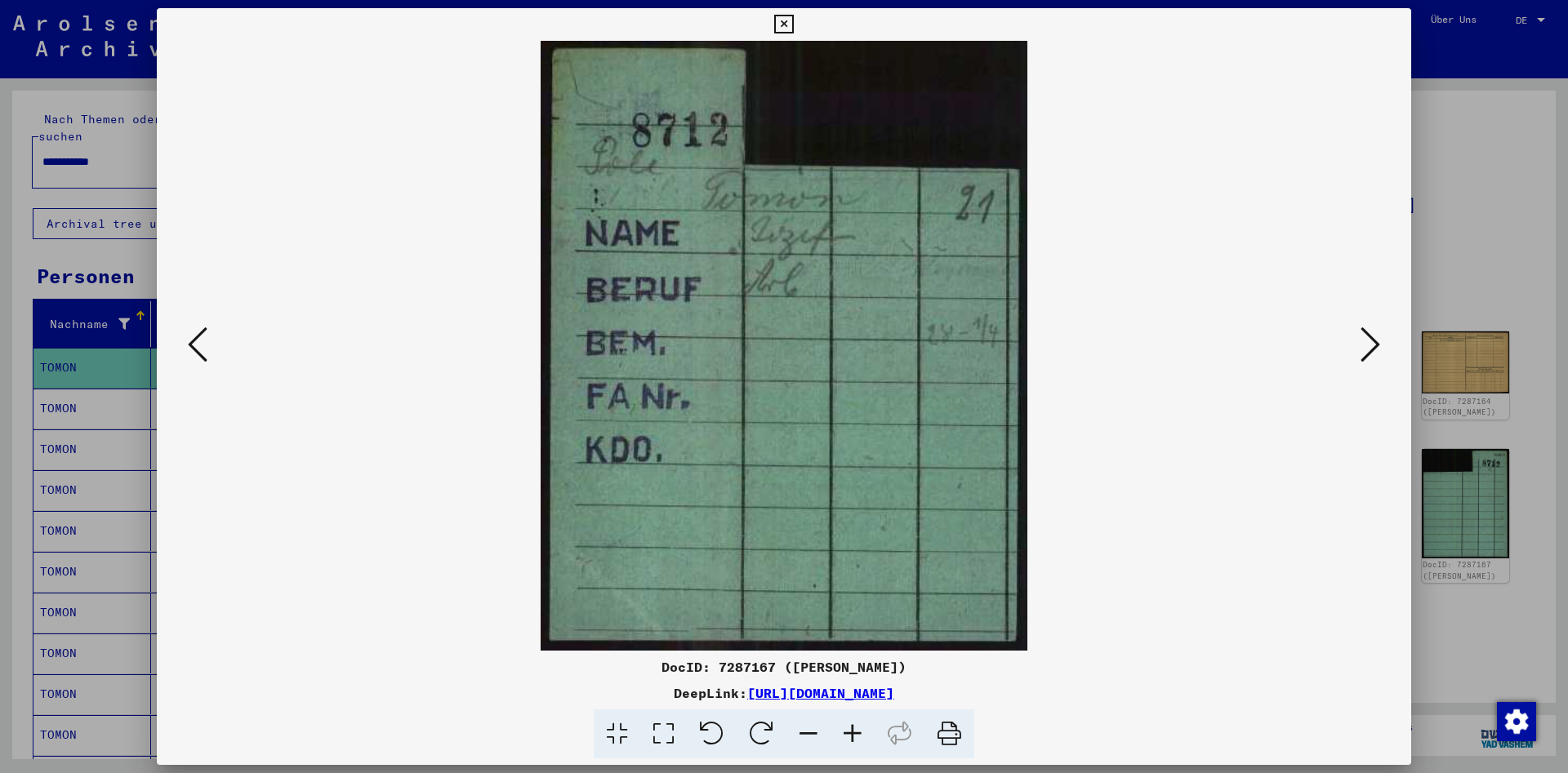
click at [1377, 341] on icon at bounding box center [1371, 344] width 20 height 39
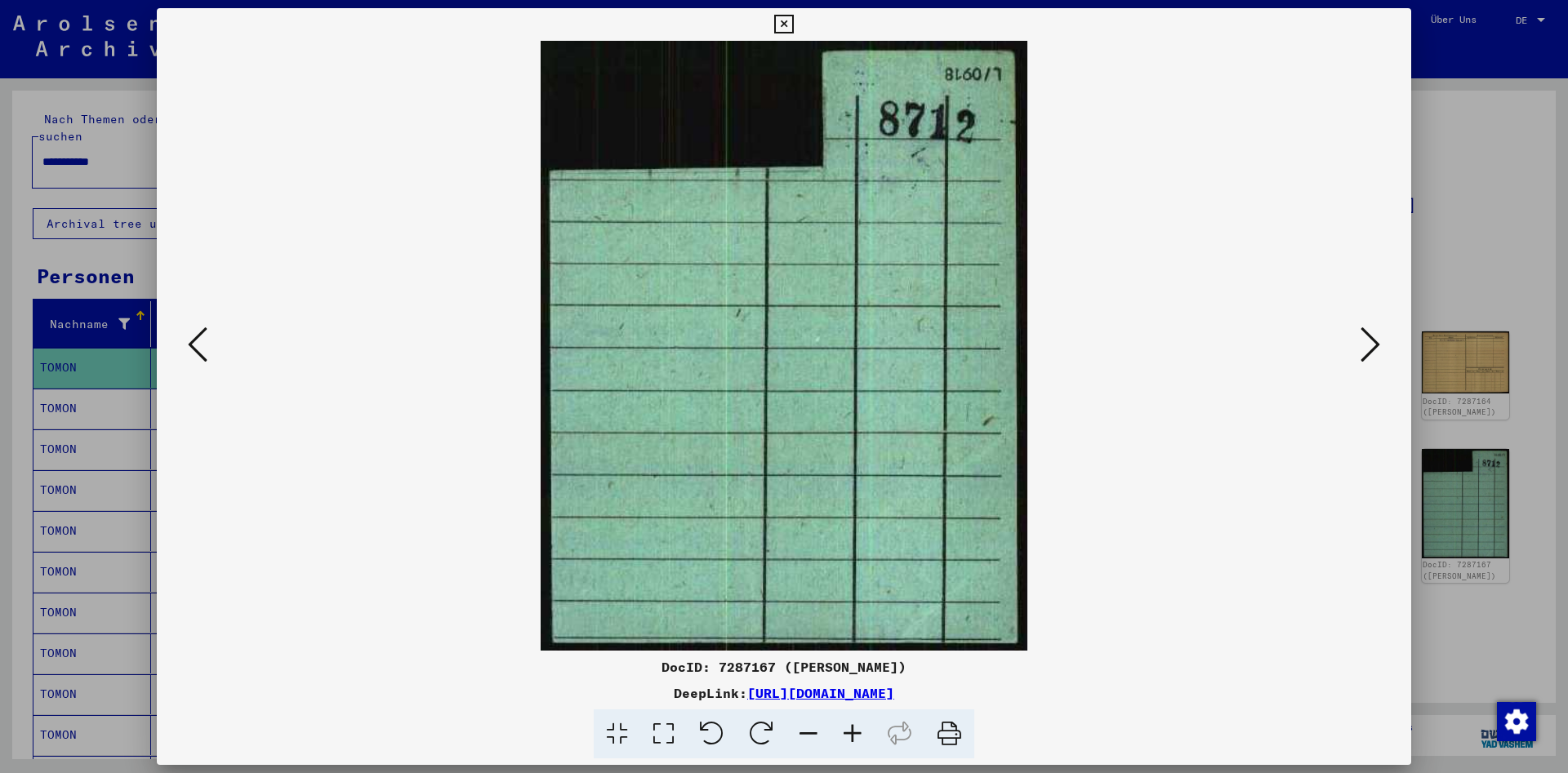
click at [1377, 341] on icon at bounding box center [1371, 344] width 20 height 39
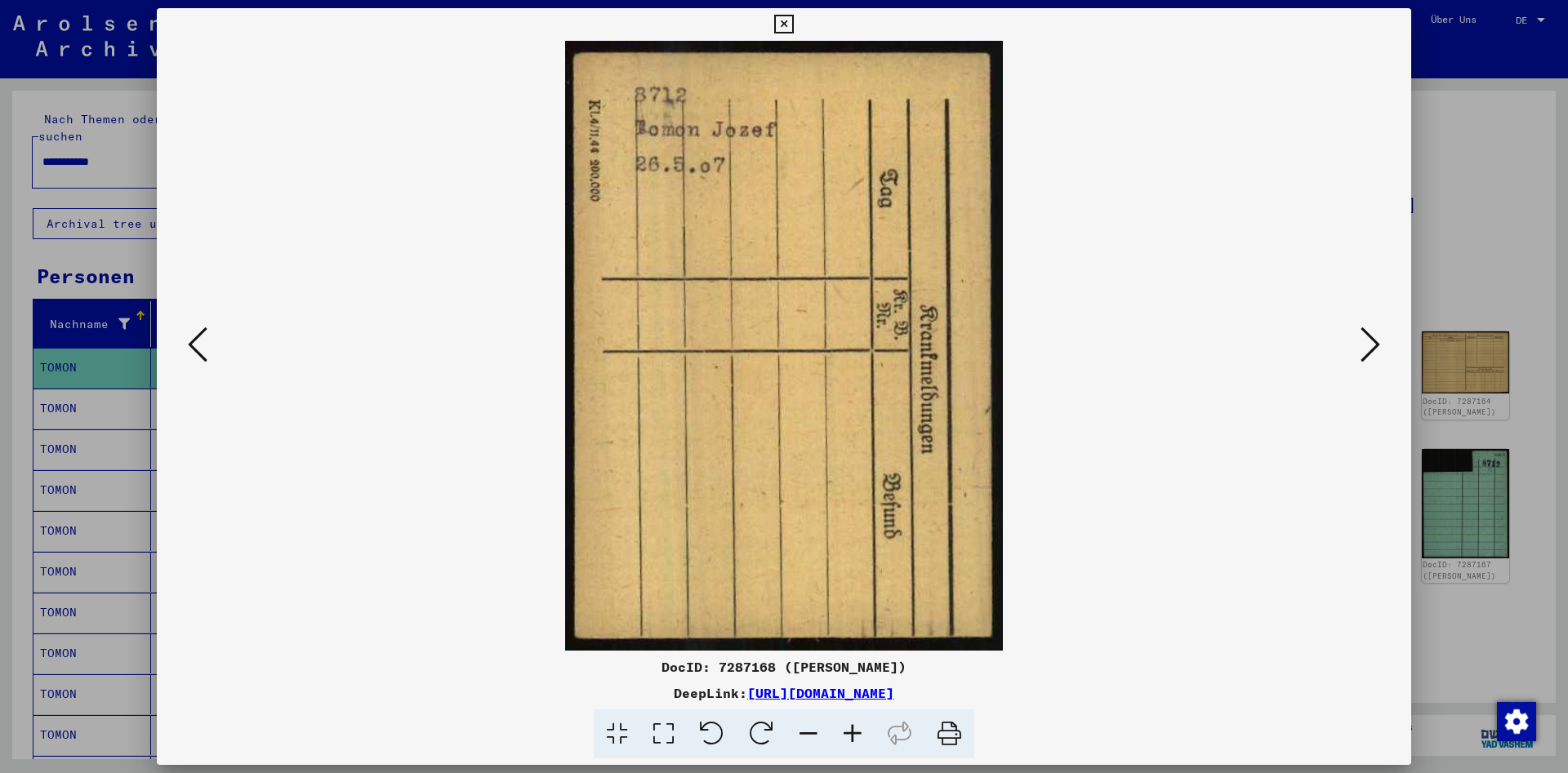
click at [1377, 341] on icon at bounding box center [1371, 344] width 20 height 39
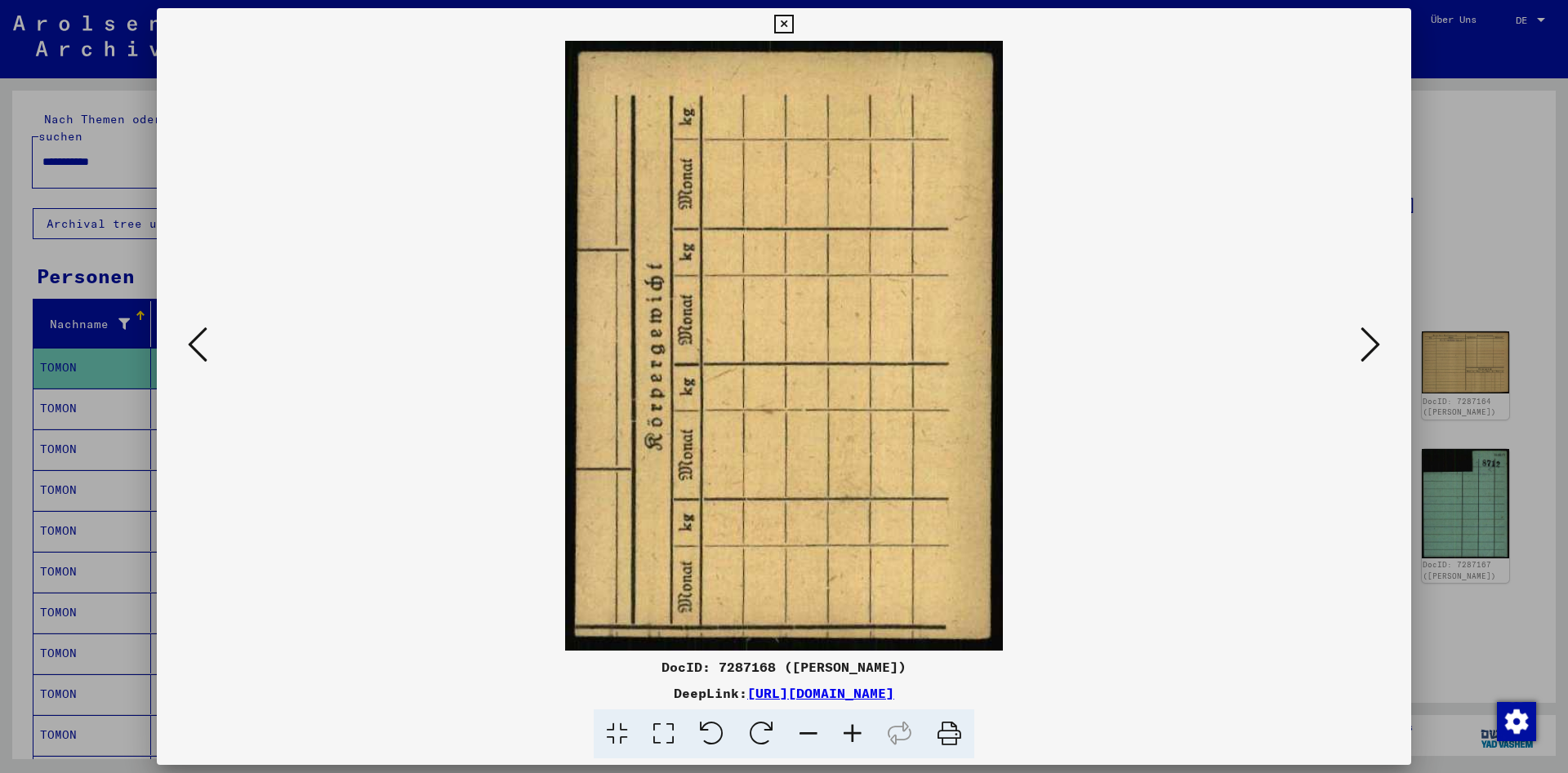
click at [1377, 341] on icon at bounding box center [1371, 344] width 20 height 39
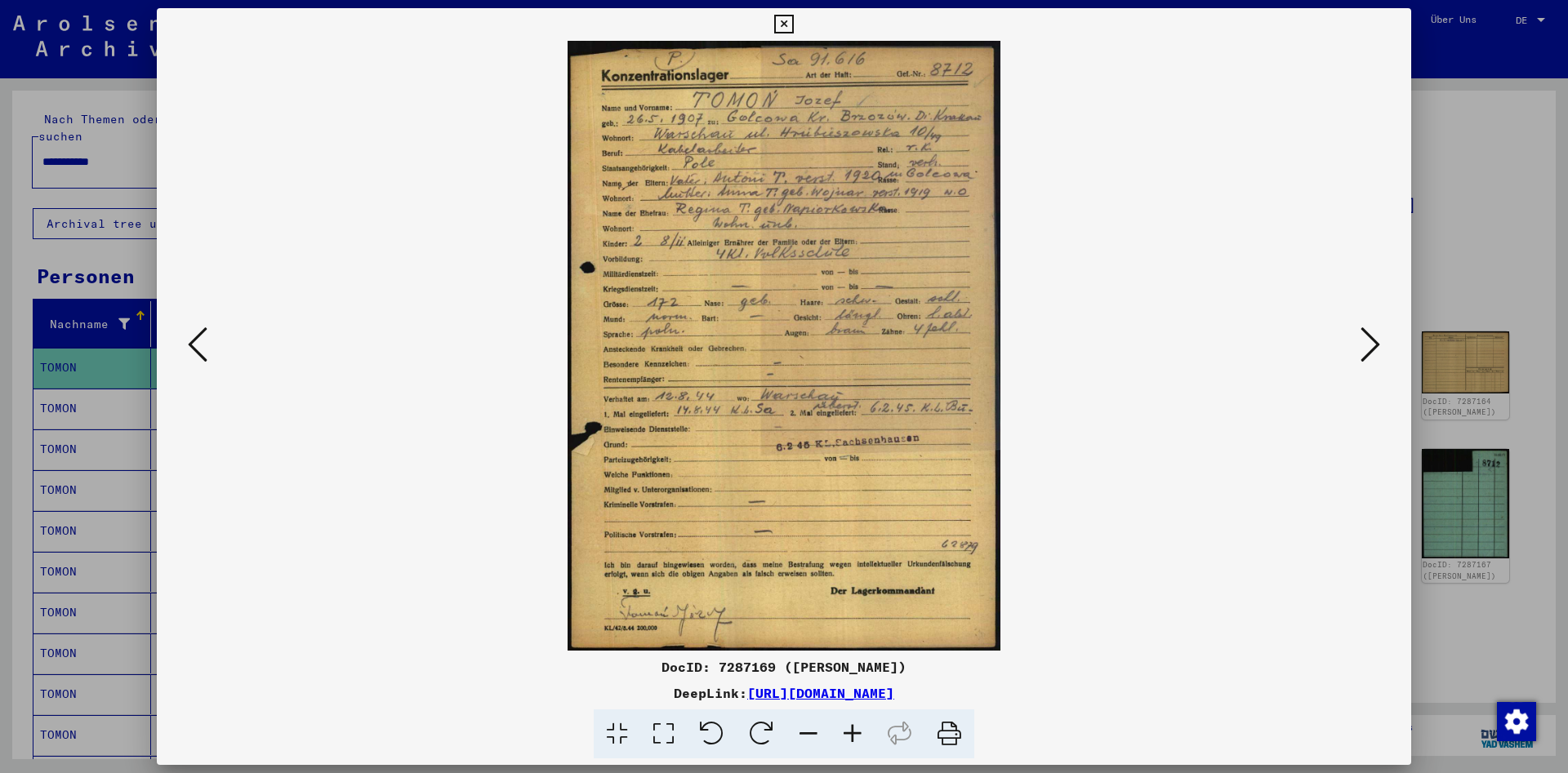
click at [1365, 343] on icon at bounding box center [1371, 344] width 20 height 39
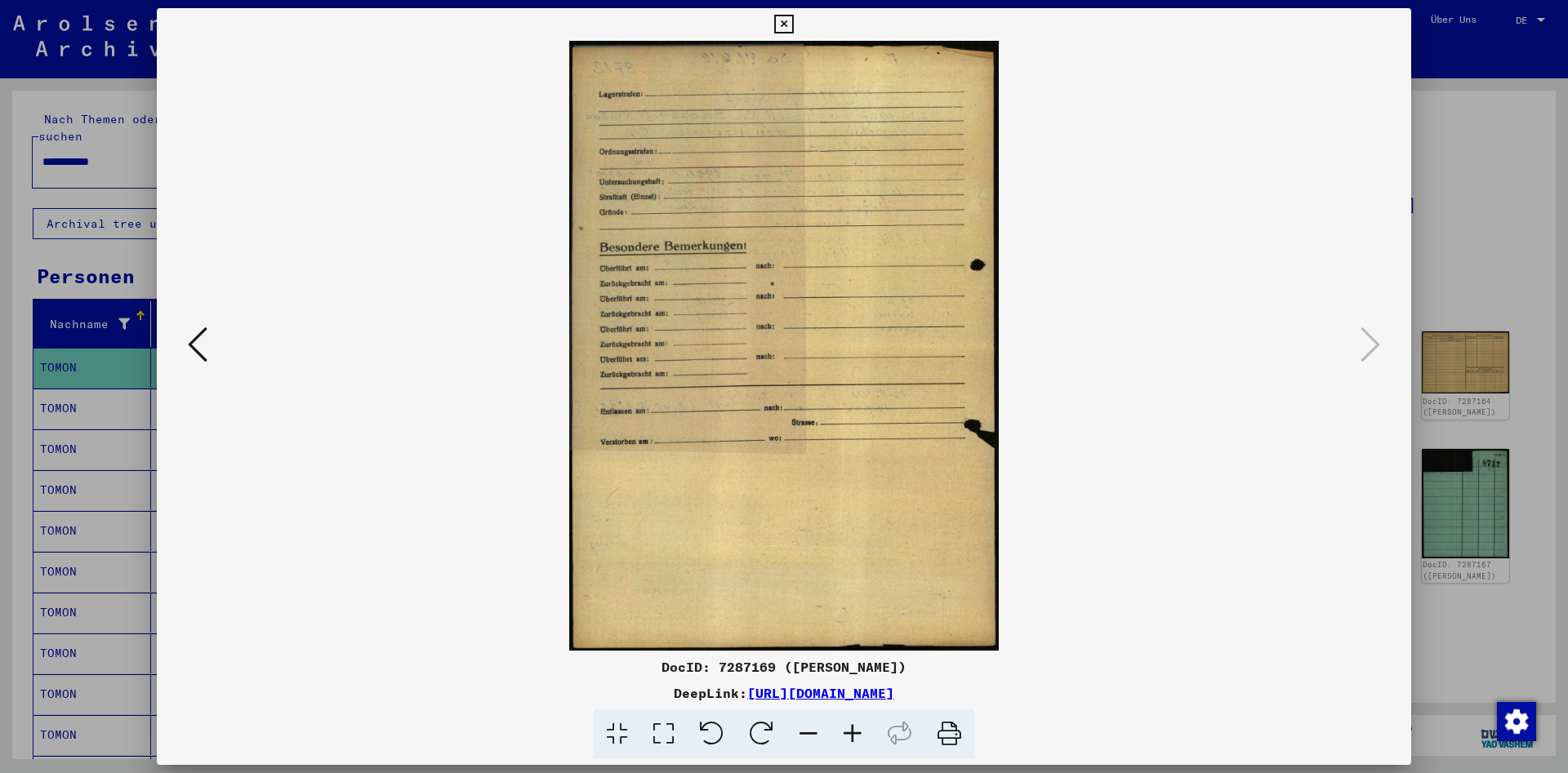
click at [793, 23] on icon at bounding box center [783, 24] width 19 height 20
